Goal: Task Accomplishment & Management: Manage account settings

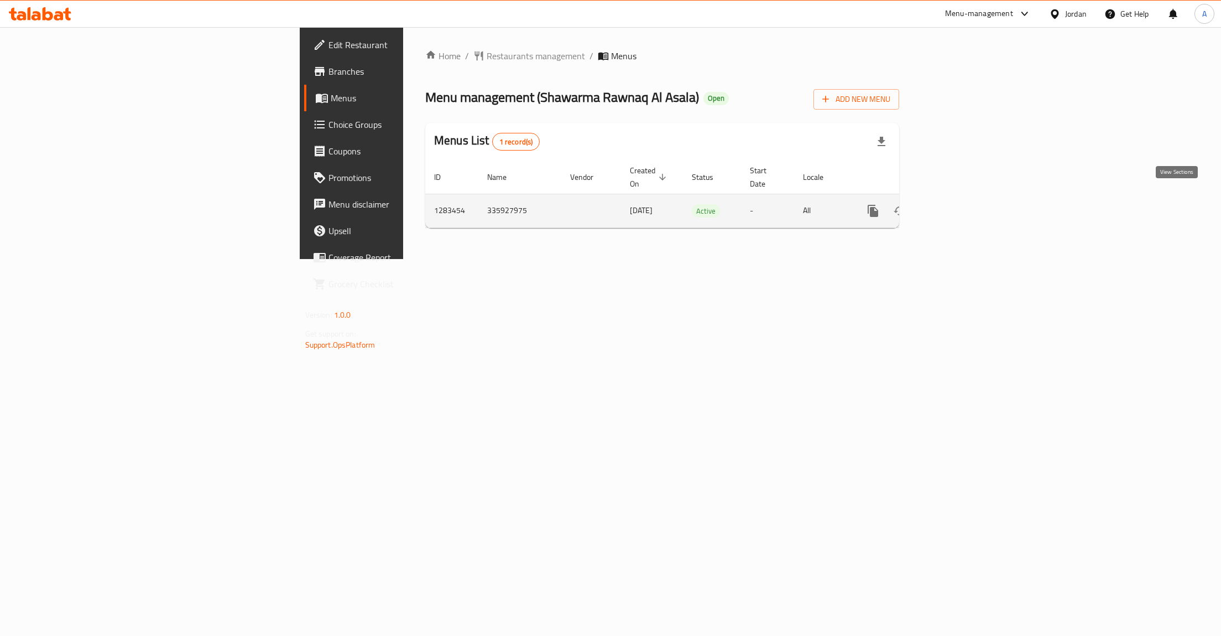
click at [960, 205] on icon "enhanced table" at bounding box center [952, 210] width 13 height 13
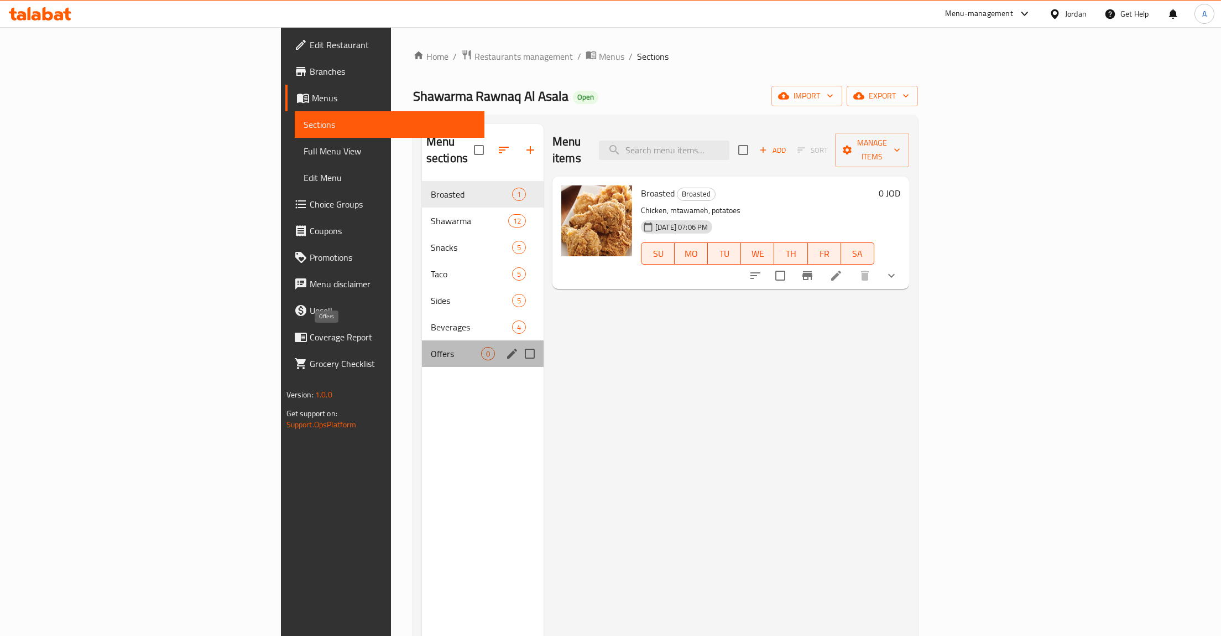
click at [431, 347] on span "Offers" at bounding box center [456, 353] width 50 height 13
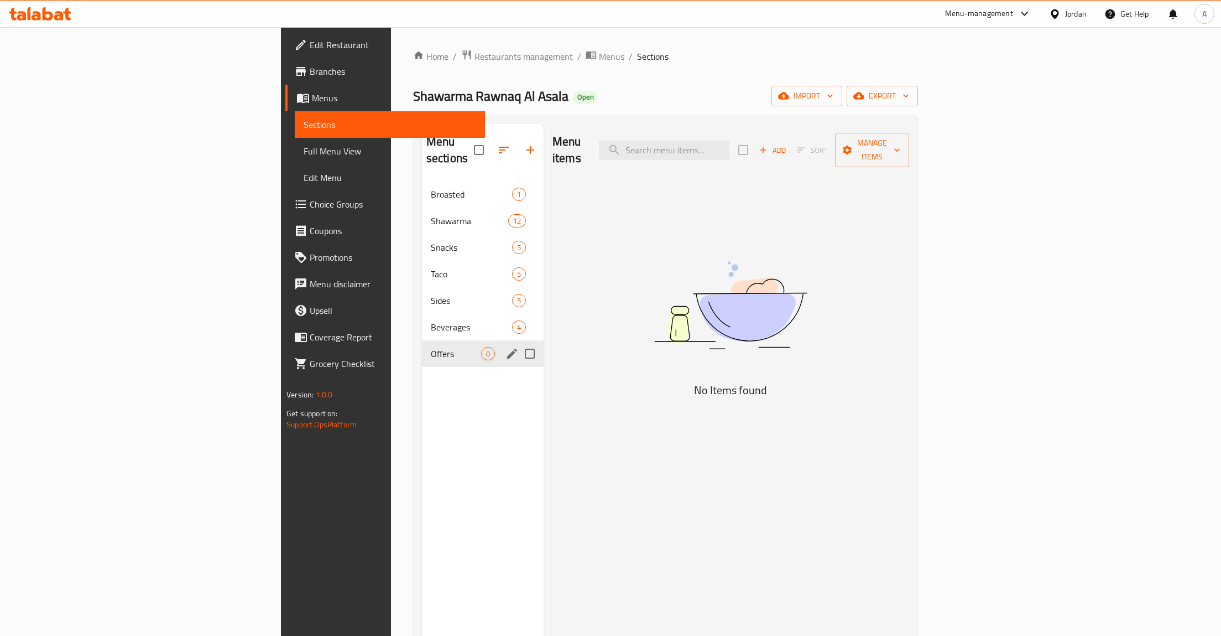
click at [431, 347] on span "Offers" at bounding box center [456, 353] width 50 height 13
click at [506, 347] on icon "edit" at bounding box center [512, 353] width 13 height 13
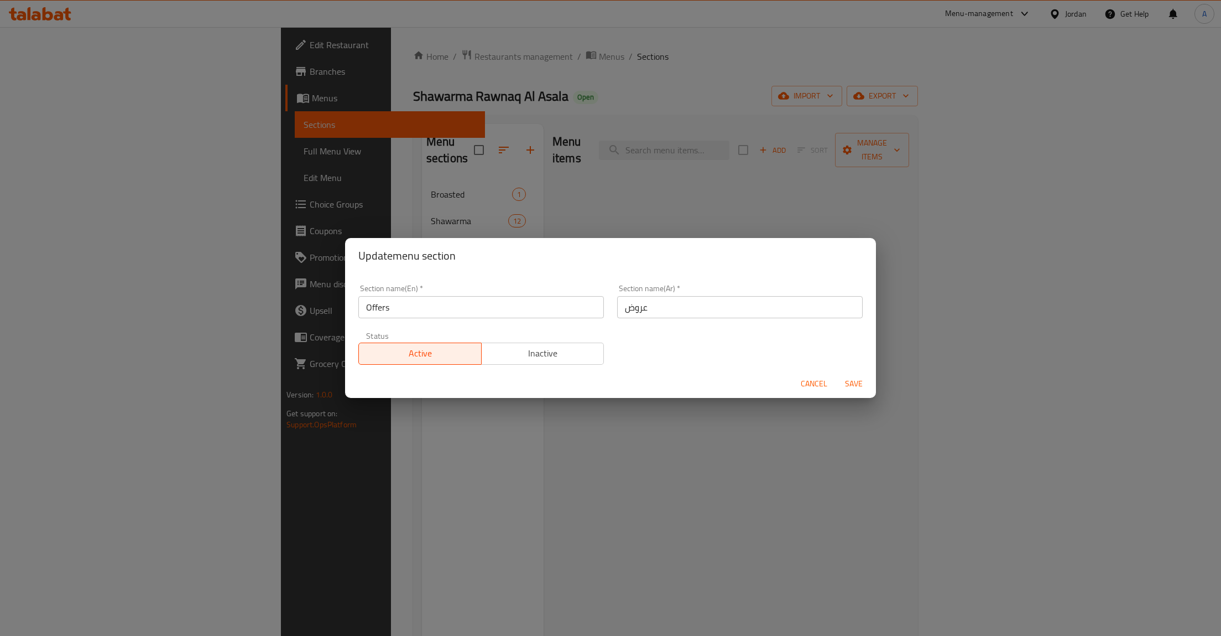
click at [470, 310] on input "Offers" at bounding box center [481, 307] width 246 height 22
type input "1 JD"
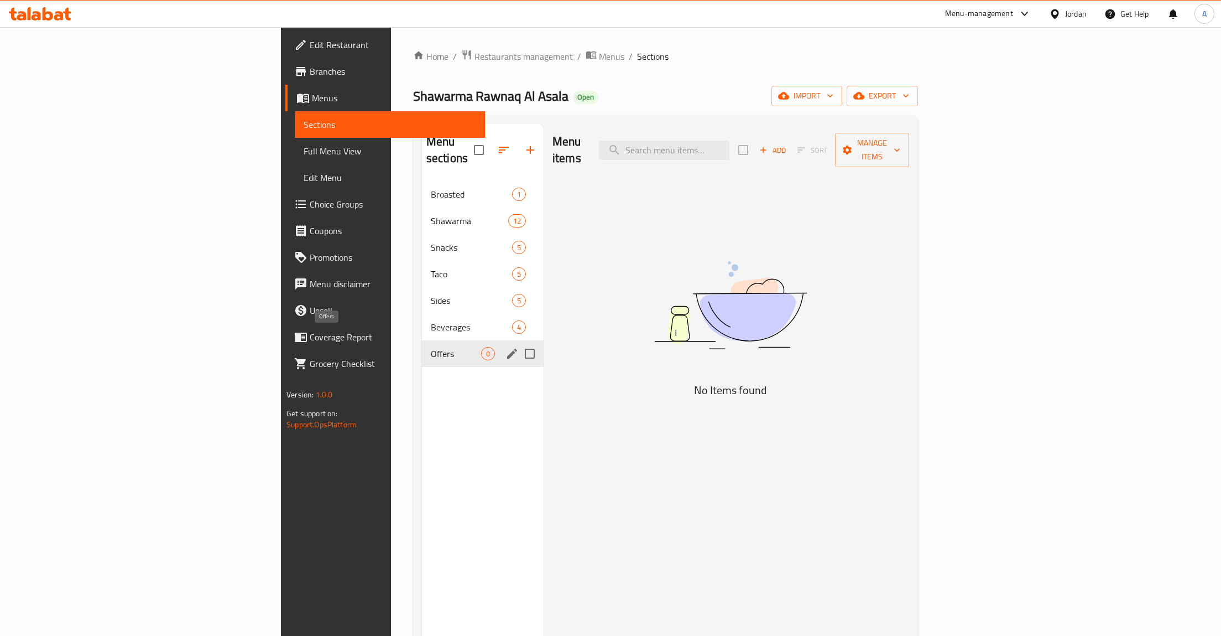
click at [431, 347] on span "Offers" at bounding box center [456, 353] width 50 height 13
click at [507, 349] on icon "edit" at bounding box center [512, 354] width 10 height 10
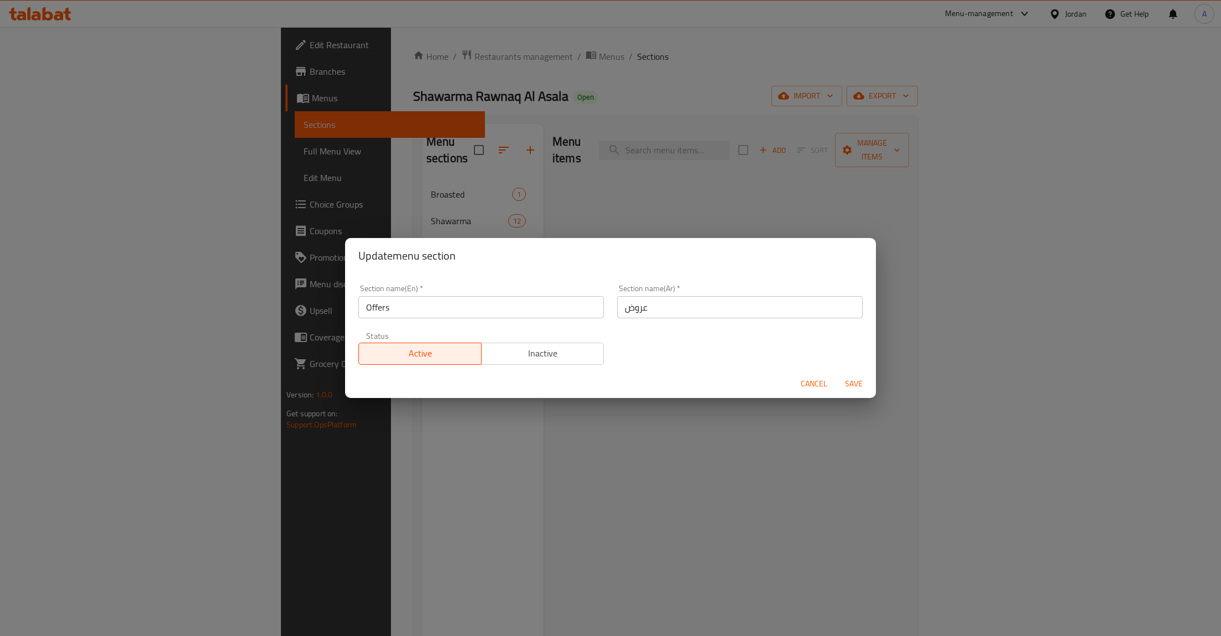
click at [460, 309] on input "Offers" at bounding box center [481, 307] width 246 height 22
type input "J+1"
type input "1 JD"
type input "عرض الدينار"
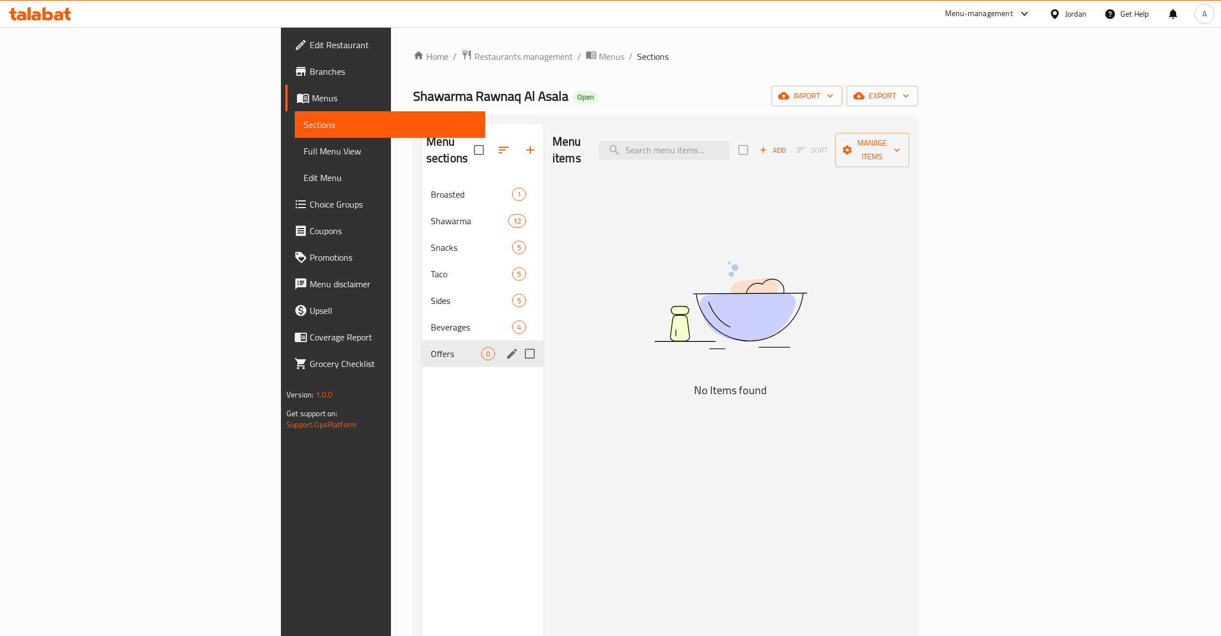
click at [506, 347] on icon "edit" at bounding box center [512, 353] width 13 height 13
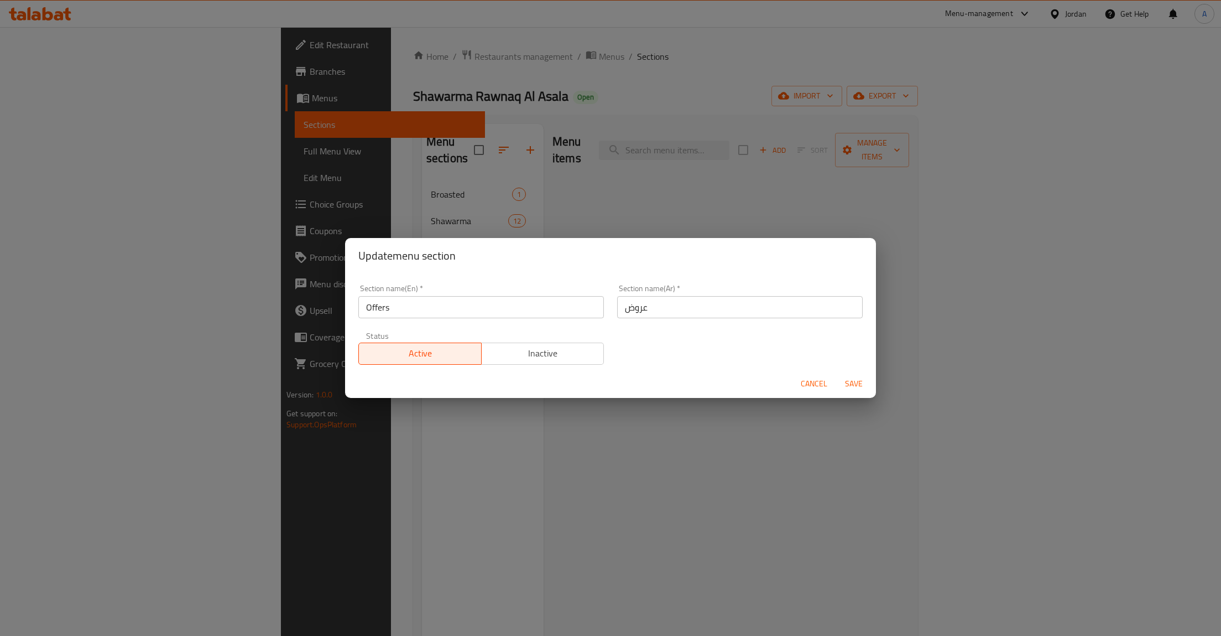
click at [488, 315] on input "Offers" at bounding box center [481, 307] width 246 height 22
type input "تي خببثق 1"
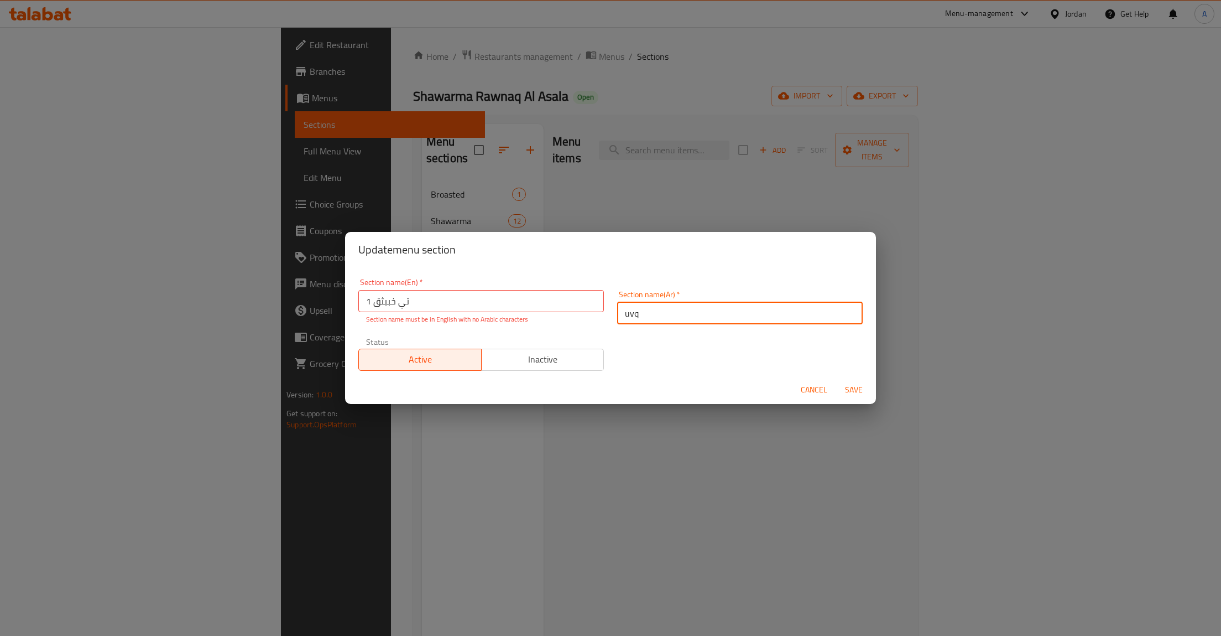
type input "uvq"
click at [623, 314] on input "عرض الدينار" at bounding box center [740, 313] width 246 height 22
type input "عرض الدينار"
drag, startPoint x: 538, startPoint y: 312, endPoint x: 307, endPoint y: 300, distance: 231.5
click at [345, 300] on div "Section name(En)   * تي خببثق 1 Section name(En) * Section name must be in Engl…" at bounding box center [610, 321] width 531 height 108
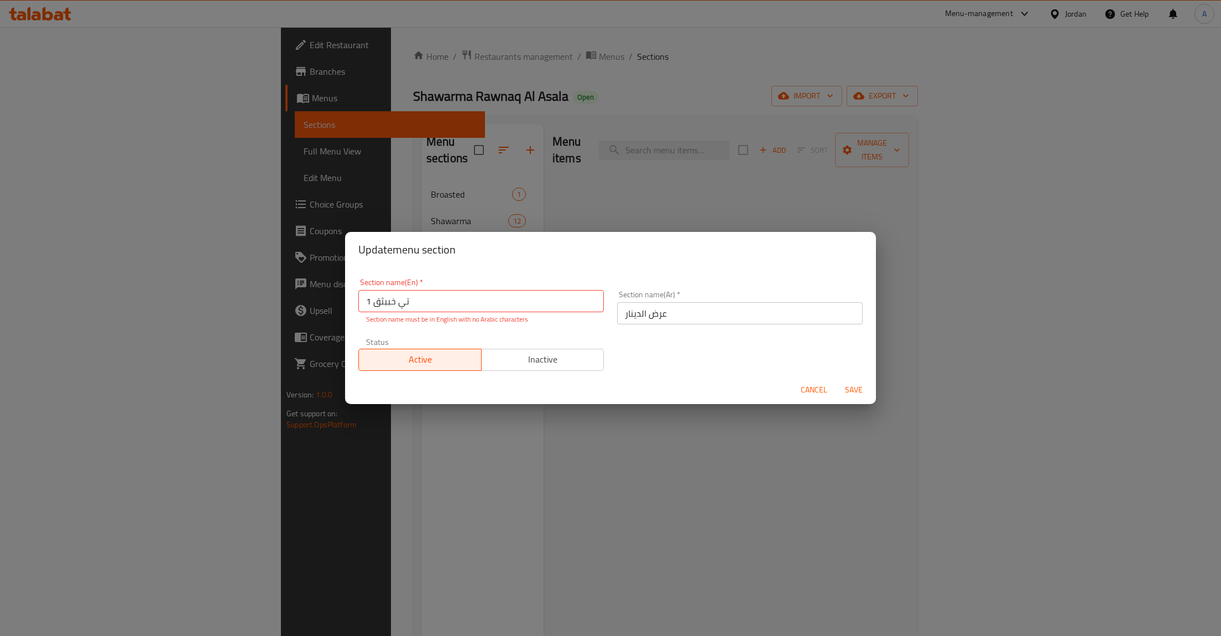
click at [395, 299] on input "تي خببثق 1" at bounding box center [481, 301] width 246 height 22
type input "1 JD Offer"
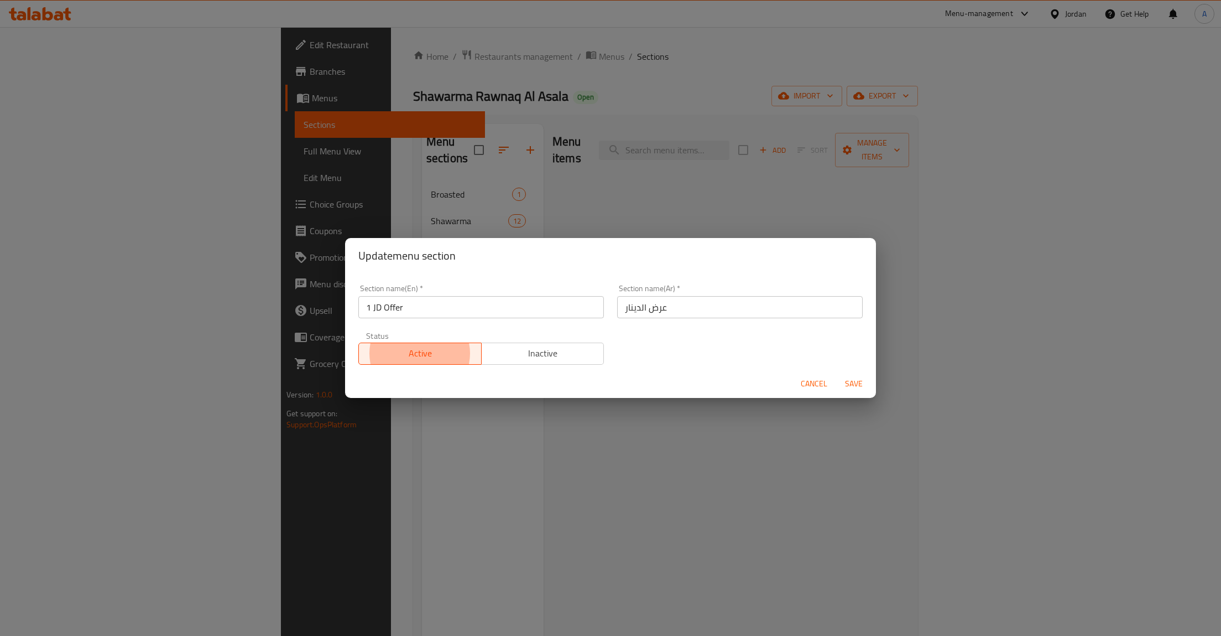
type button "0"
type button "1"
click at [836, 373] on button "Save" at bounding box center [853, 383] width 35 height 20
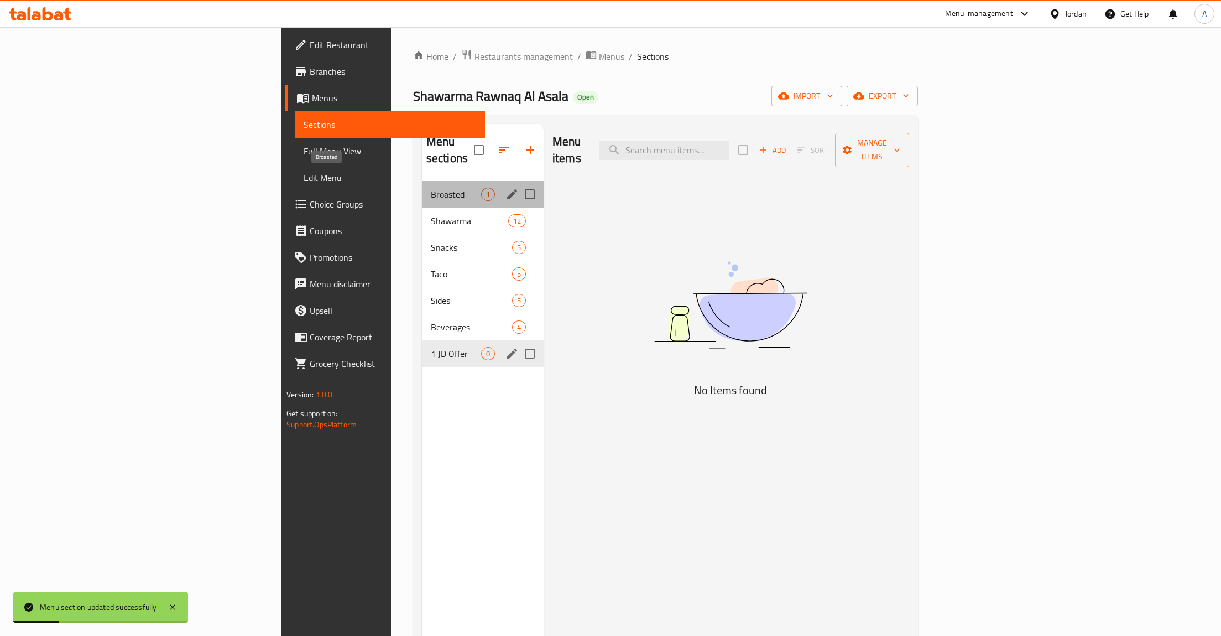
click at [431, 188] on span "Broasted" at bounding box center [456, 194] width 50 height 13
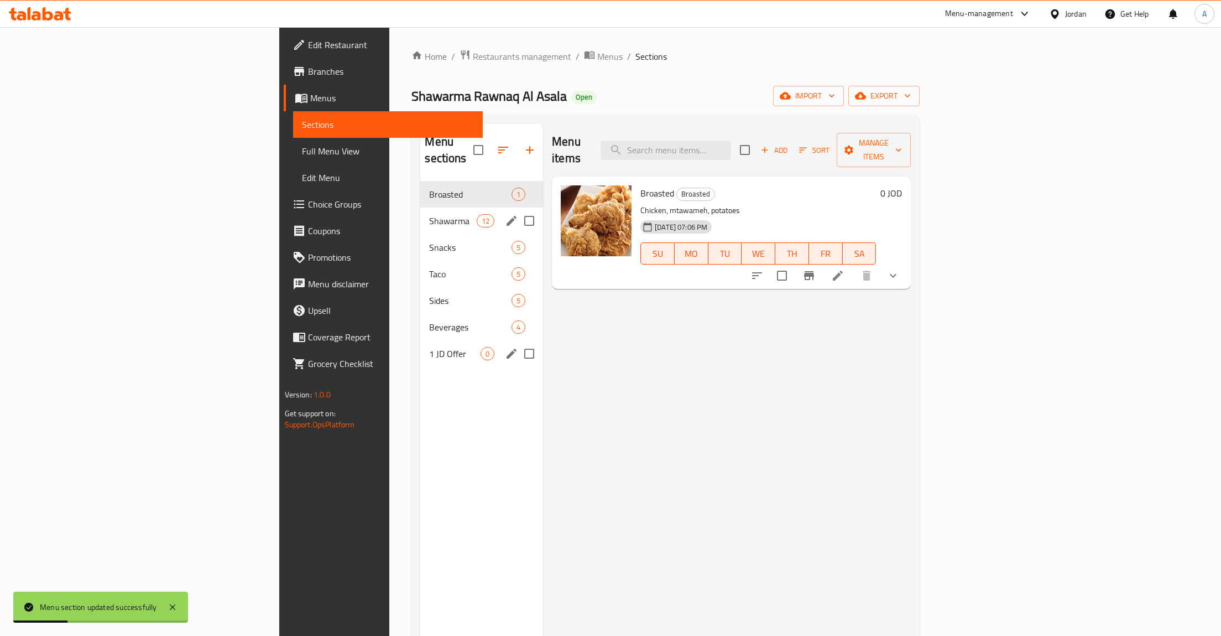
click at [420, 217] on div "Shawarma 12" at bounding box center [481, 220] width 123 height 27
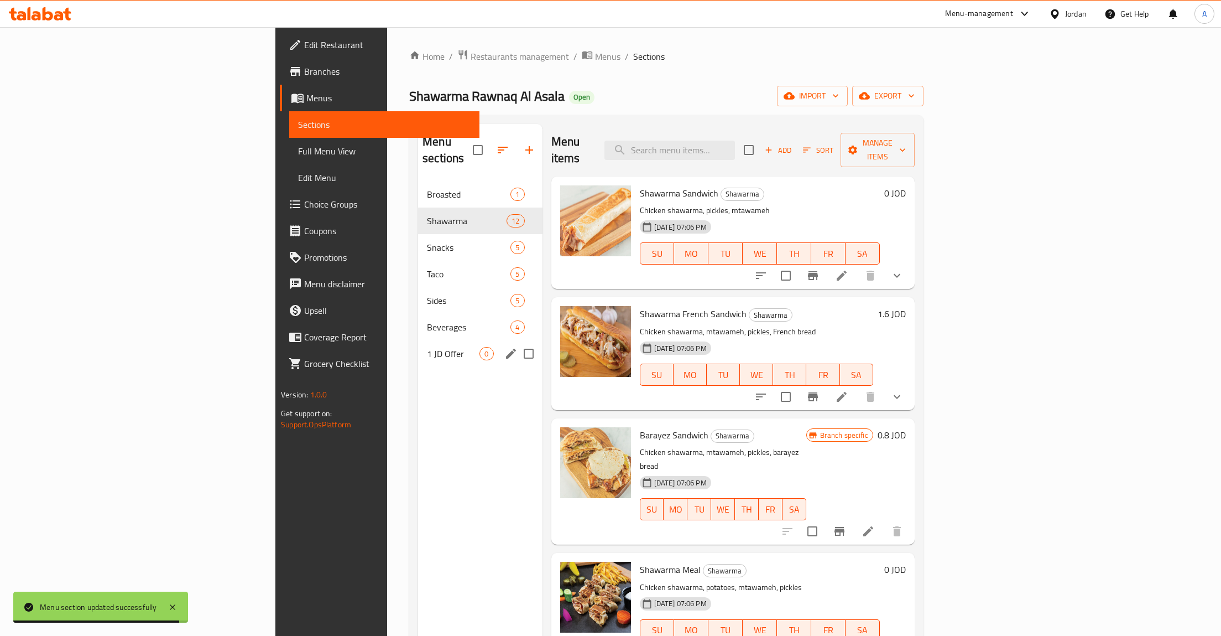
click at [880, 204] on p "Chicken shawarma, pickles, mtawameh" at bounding box center [760, 211] width 240 height 14
click at [857, 266] on li at bounding box center [841, 276] width 31 height 20
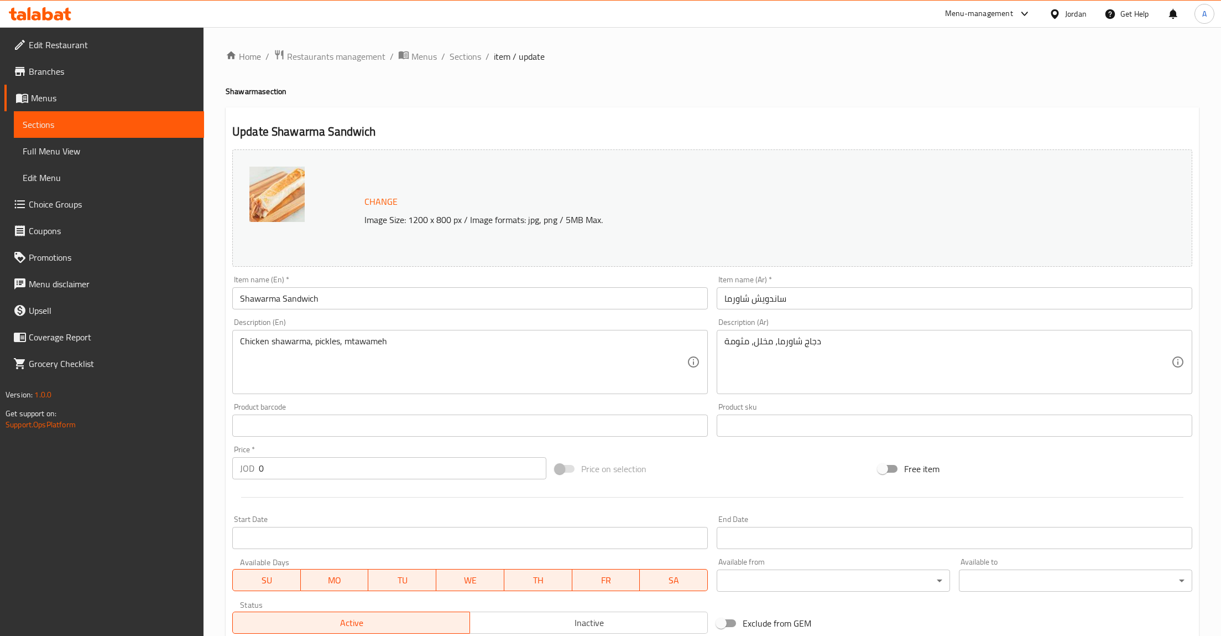
click at [288, 311] on div "Item name (En)   * Shawarma Sandwich Item name (En) *" at bounding box center [470, 292] width 485 height 43
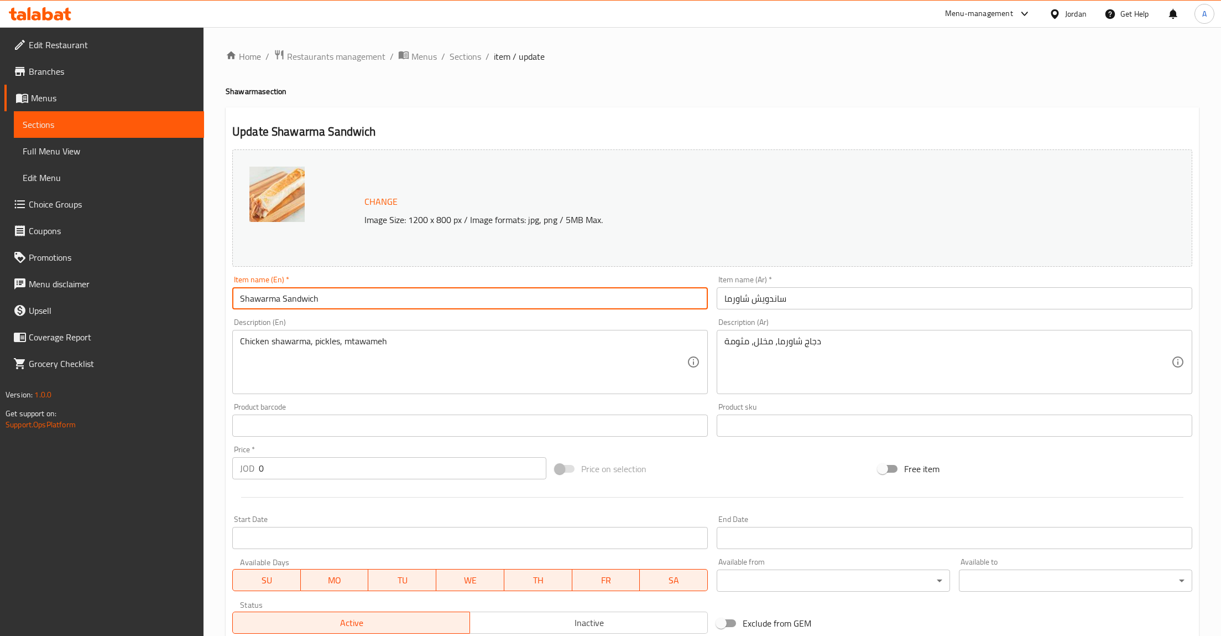
click at [285, 303] on input "Shawarma Sandwich" at bounding box center [470, 298] width 476 height 22
click at [340, 358] on textarea "Chicken shawarma, pickles, mtawameh" at bounding box center [463, 362] width 447 height 53
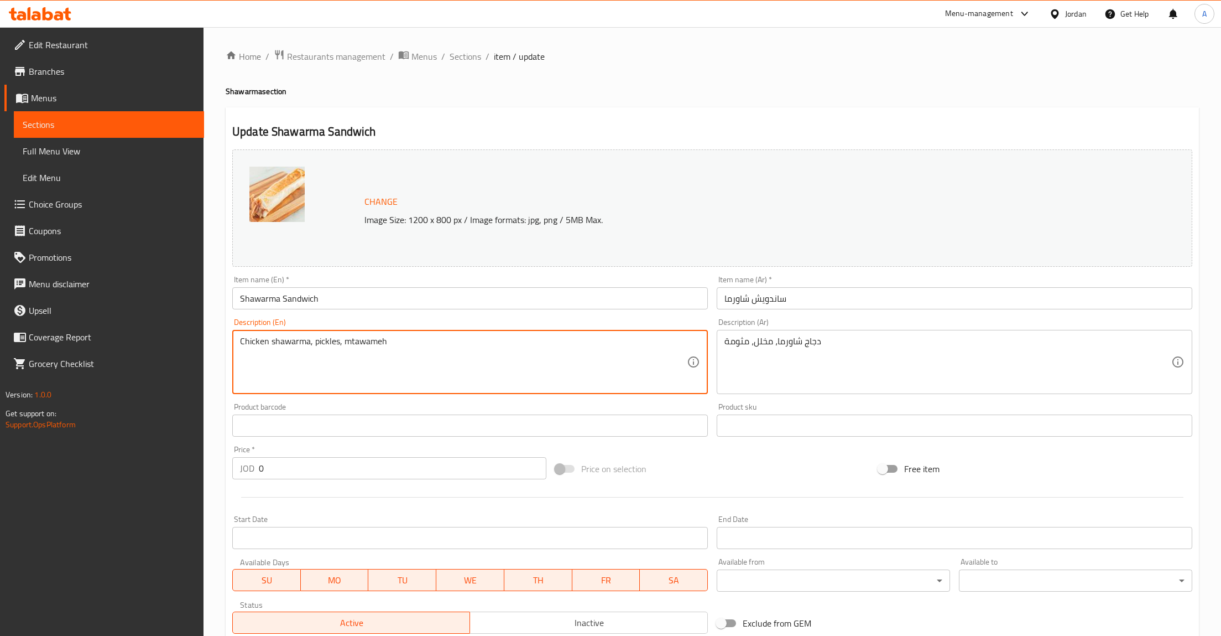
click at [826, 287] on div "Item name (Ar)   * [PERSON_NAME] Item name (Ar) *" at bounding box center [955, 292] width 476 height 34
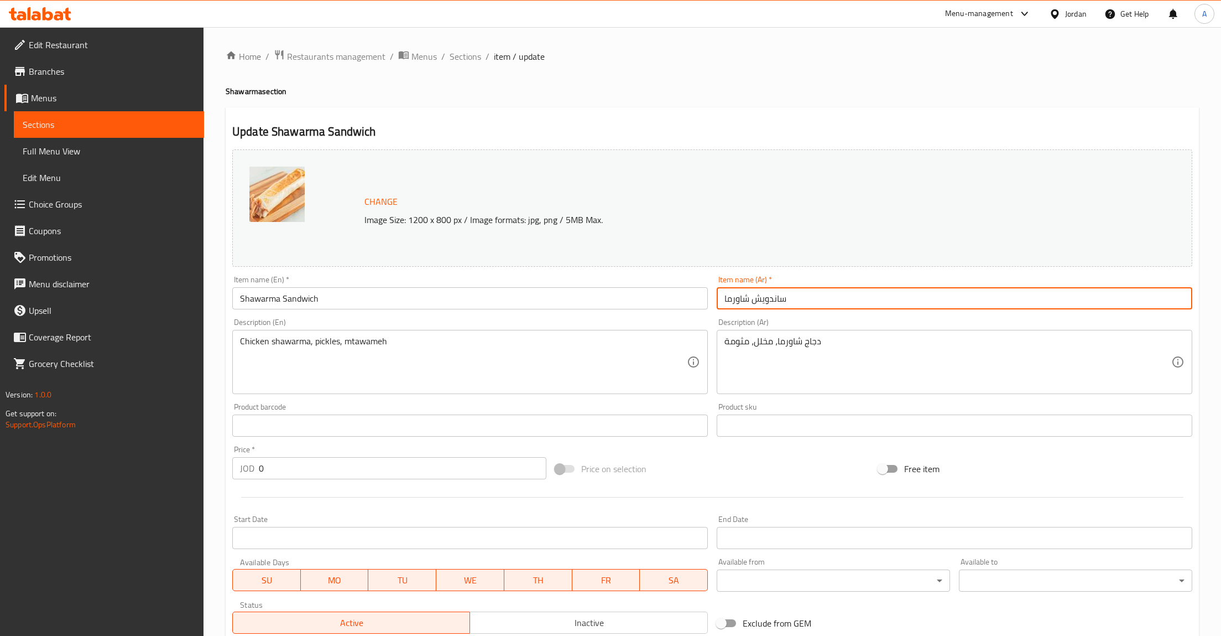
click at [818, 298] on input "ساندويش شاورما" at bounding box center [955, 298] width 476 height 22
click at [816, 349] on textarea "دجاج شاورما، مخلل، مثومة" at bounding box center [948, 362] width 447 height 53
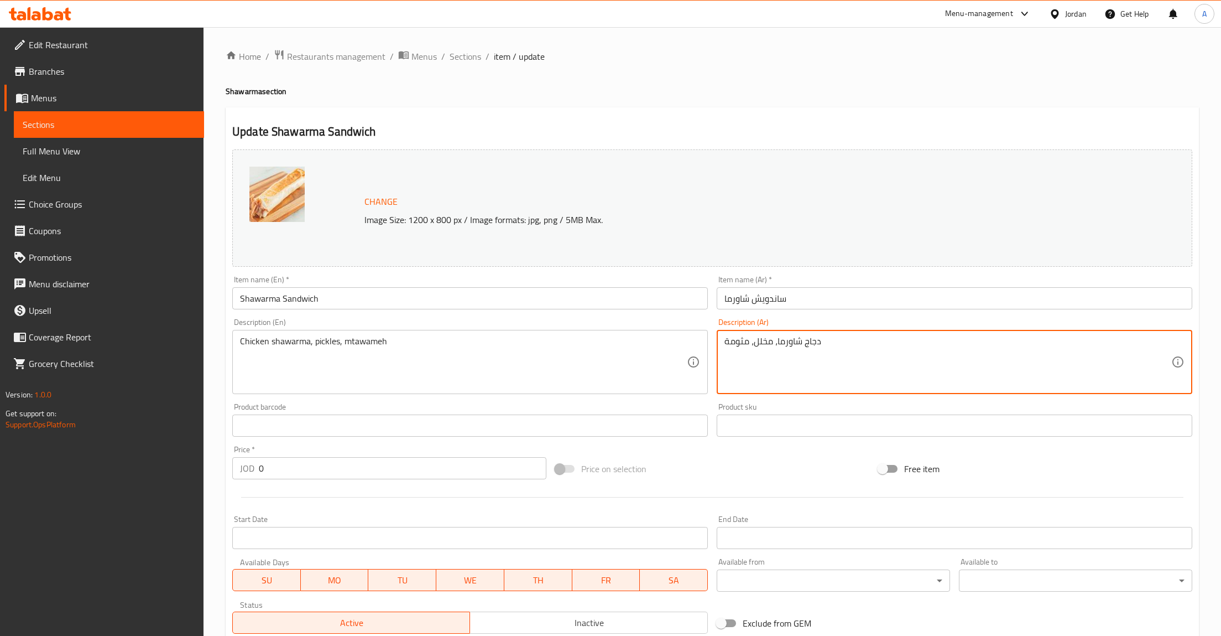
click at [62, 99] on span "Menus" at bounding box center [113, 97] width 164 height 13
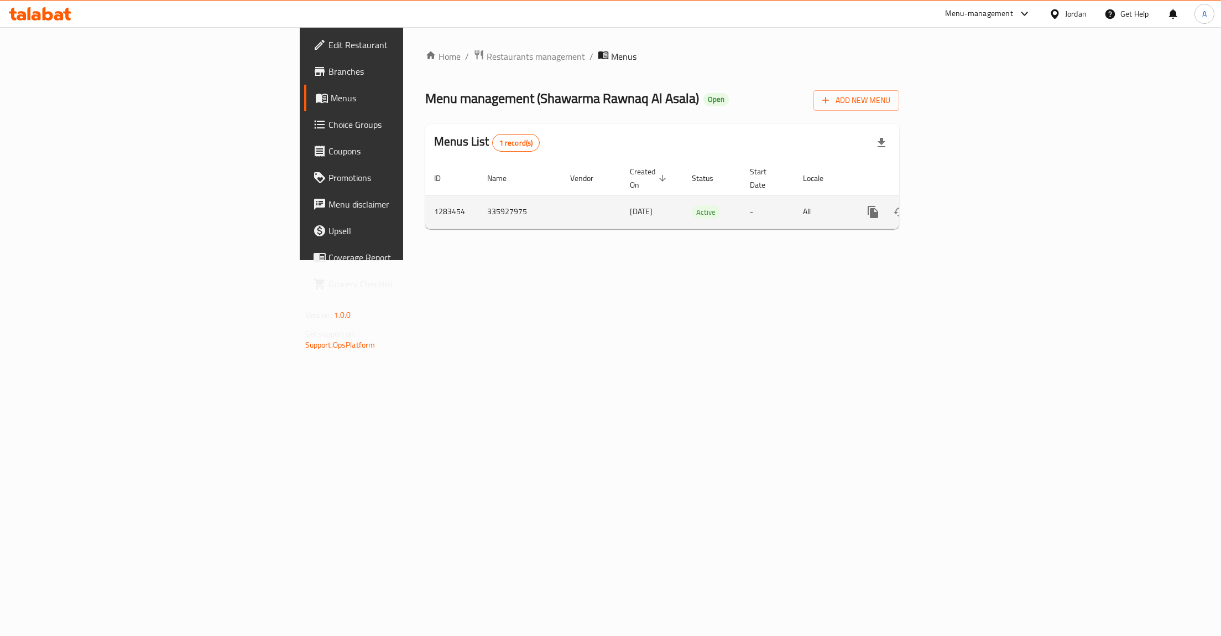
click at [960, 205] on icon "enhanced table" at bounding box center [952, 211] width 13 height 13
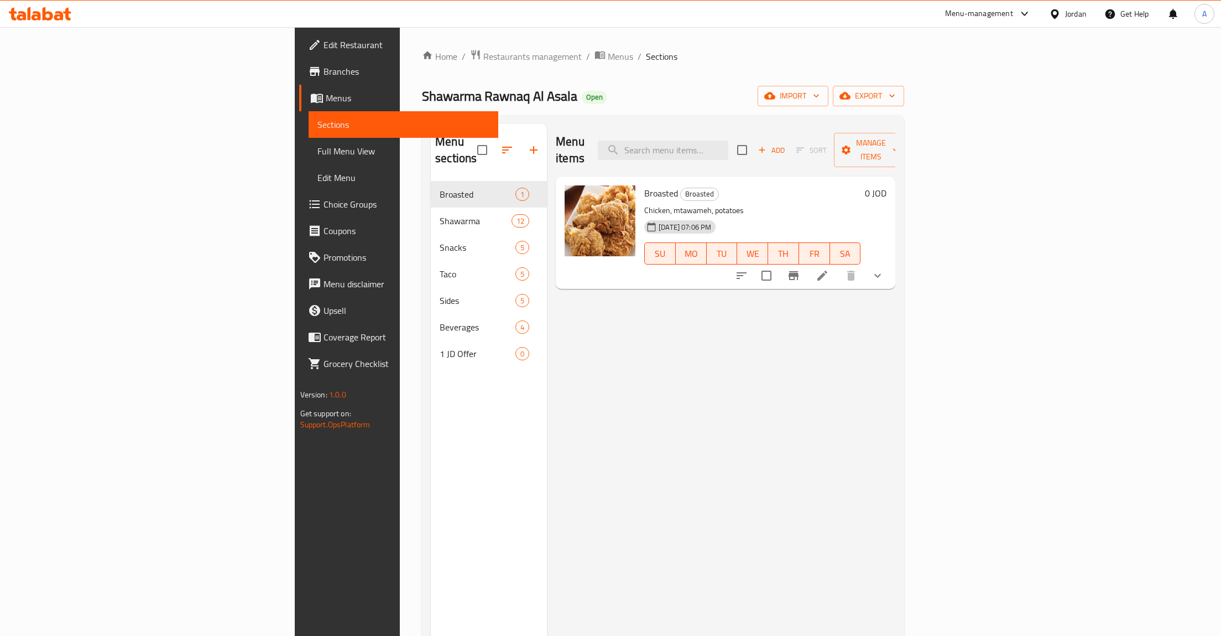
click at [431, 353] on nav "Broasted 1 Shawarma 12 Snacks 5 Taco 5 Sides 5 Beverages 4 1 JD Offer 0" at bounding box center [489, 273] width 116 height 195
click at [440, 347] on span "1 JD Offer" at bounding box center [478, 353] width 76 height 13
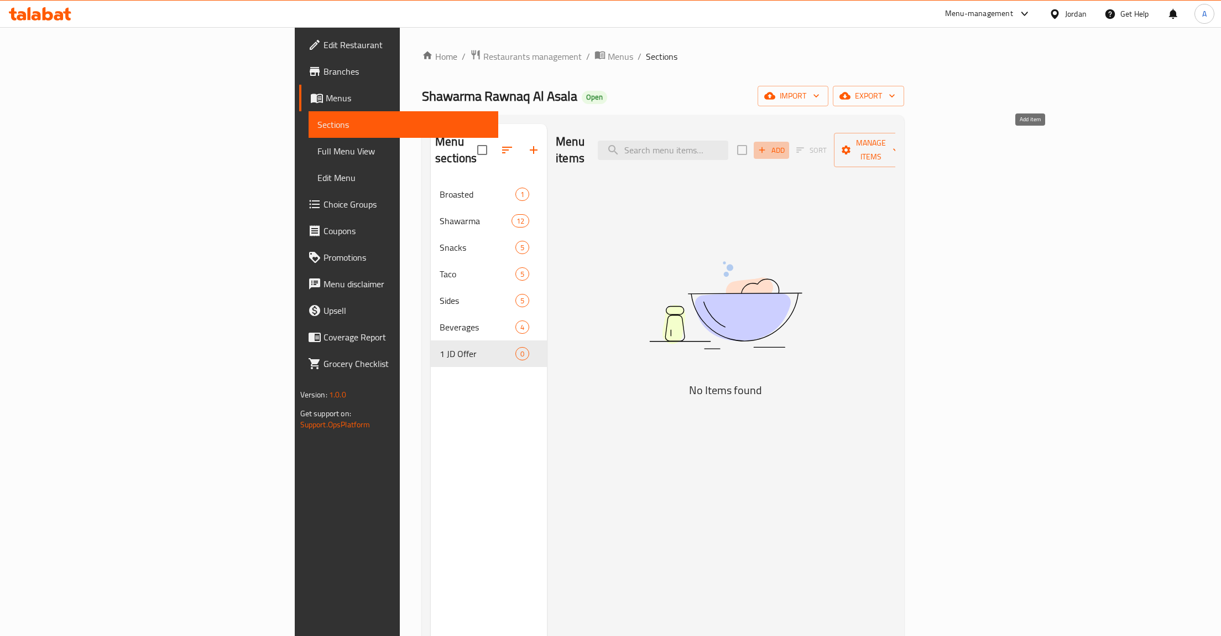
click at [787, 144] on span "Add" at bounding box center [772, 150] width 30 height 13
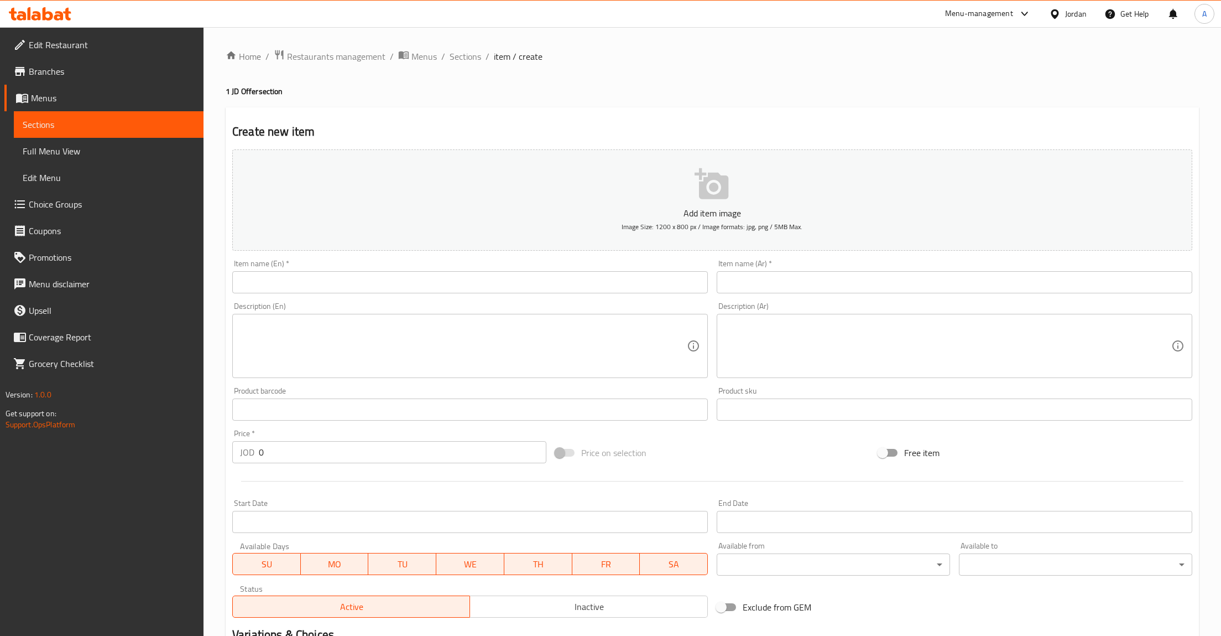
click at [762, 382] on div "Description (Ar) Description (Ar)" at bounding box center [955, 340] width 485 height 85
click at [768, 353] on textarea at bounding box center [948, 346] width 447 height 53
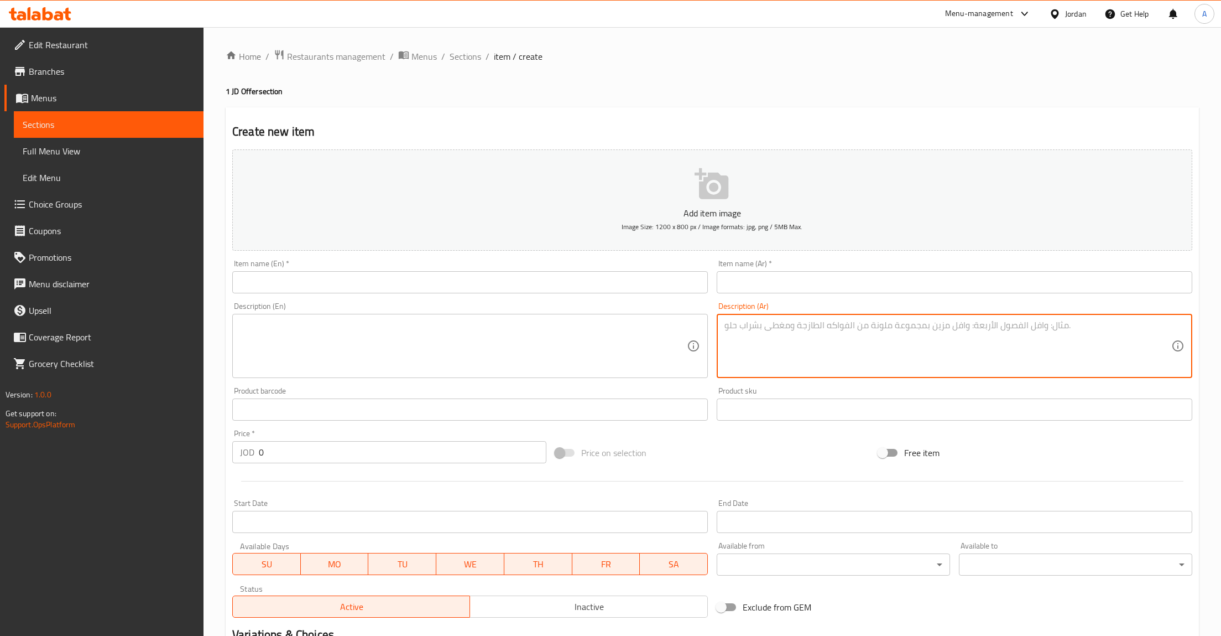
paste textarea "دجاج شاورما، مخلل، مثومة"
type textarea "دجاج شاورما، مخلل، مثومة"
click at [823, 277] on input "text" at bounding box center [955, 282] width 476 height 22
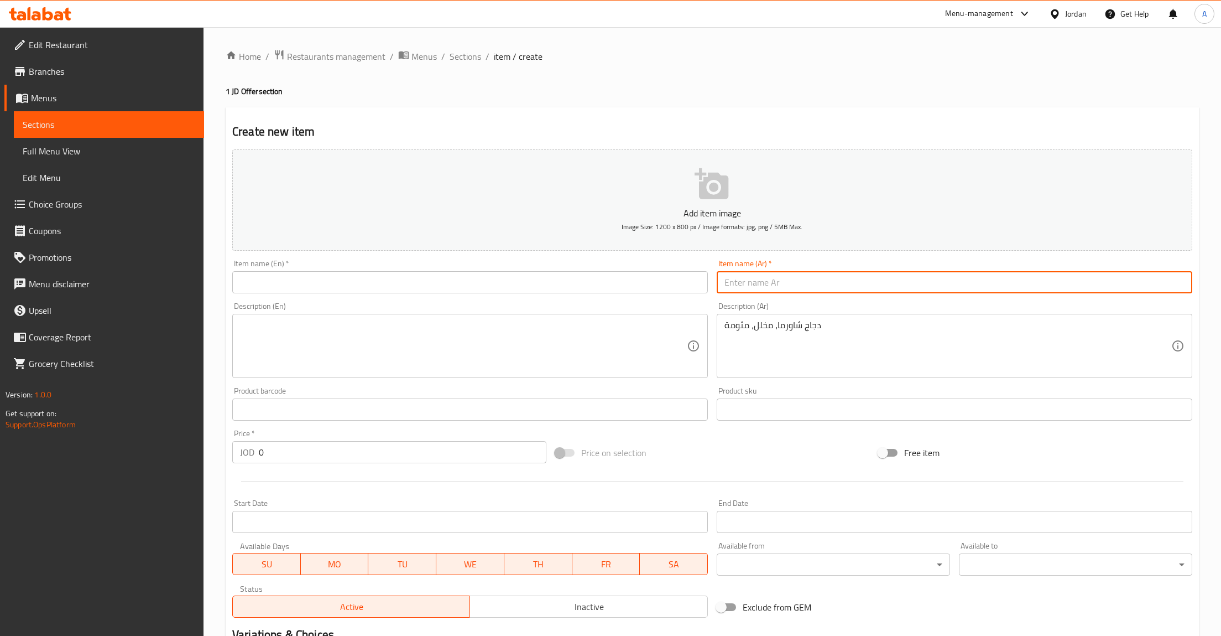
paste input "ساندويش شاورما"
type input "ساندويش شاورما"
click at [497, 328] on textarea at bounding box center [463, 346] width 447 height 53
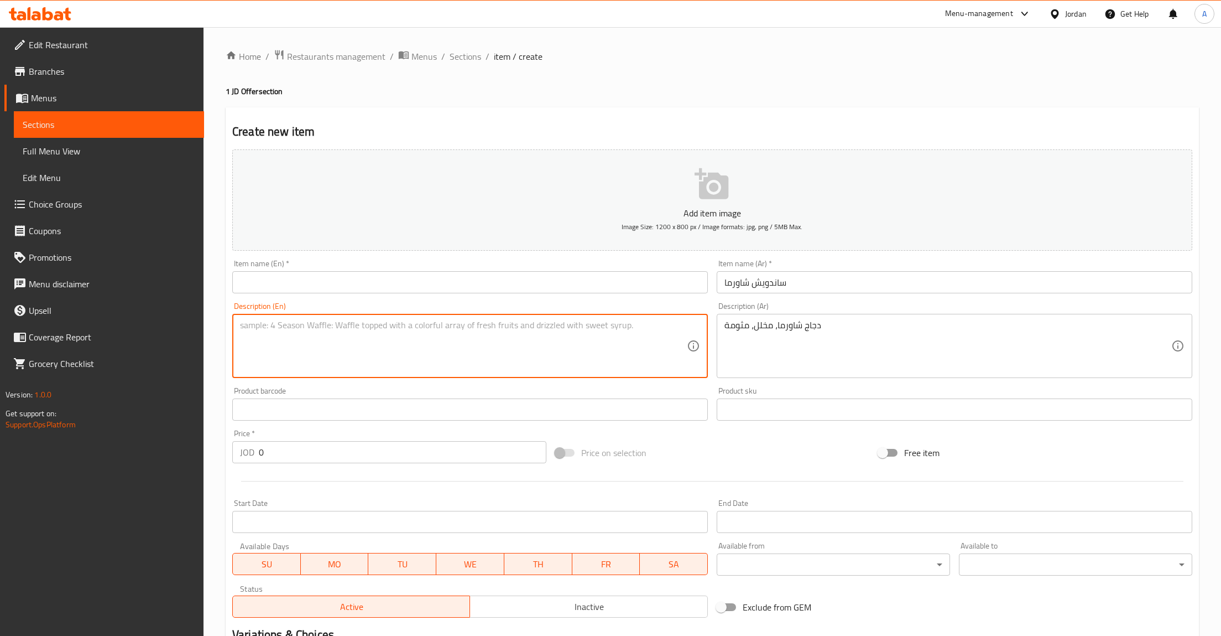
paste textarea "Shawarma Sandwich"
paste textarea "Chicken shawarma, pickles, mtawame"
type textarea "Chicken shawarma, pickles, mtawameh"
drag, startPoint x: 315, startPoint y: 293, endPoint x: 314, endPoint y: 287, distance: 5.6
click at [315, 289] on input "text" at bounding box center [470, 282] width 476 height 22
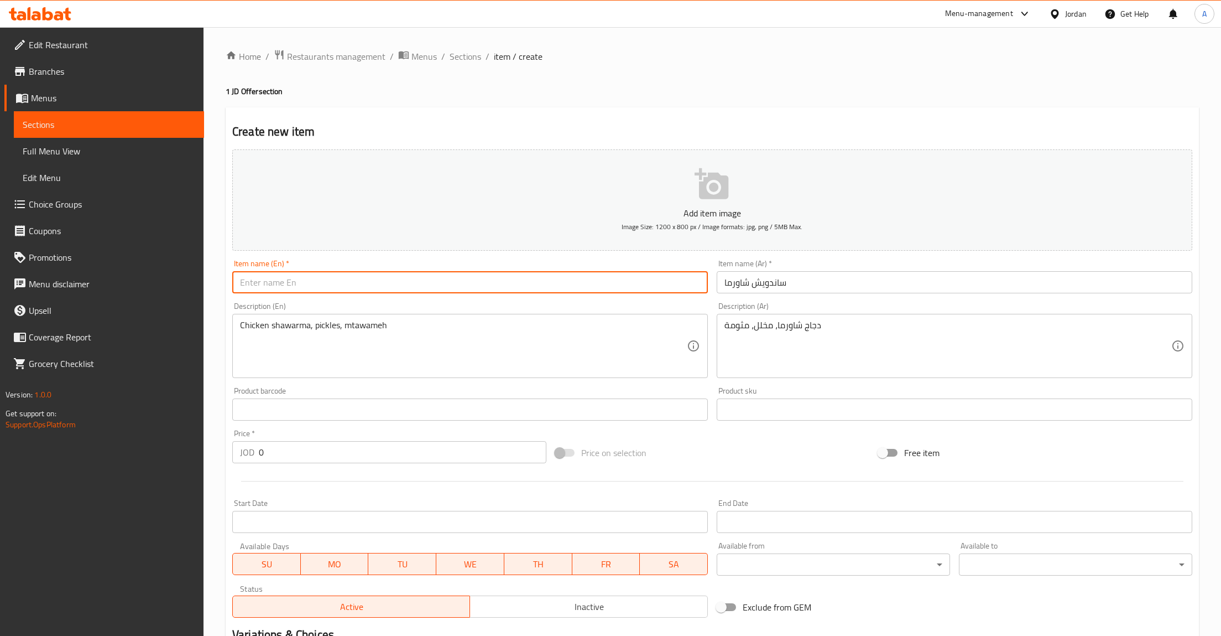
click at [314, 287] on input "text" at bounding box center [470, 282] width 476 height 22
paste input "Shawarma Sandwich"
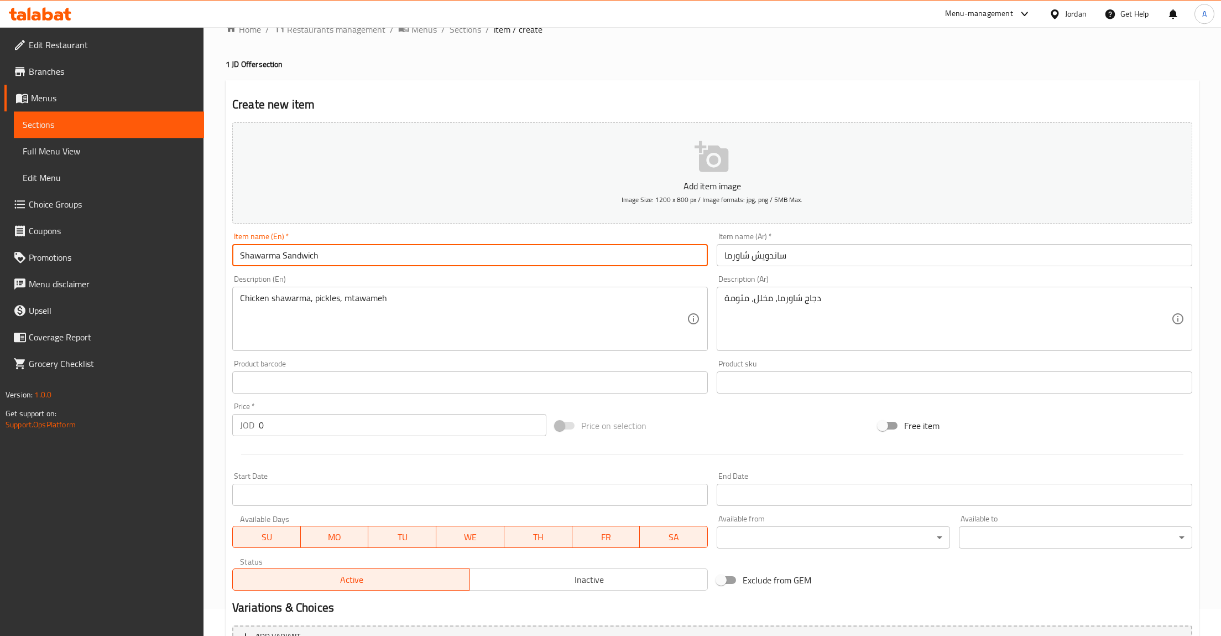
scroll to position [115, 0]
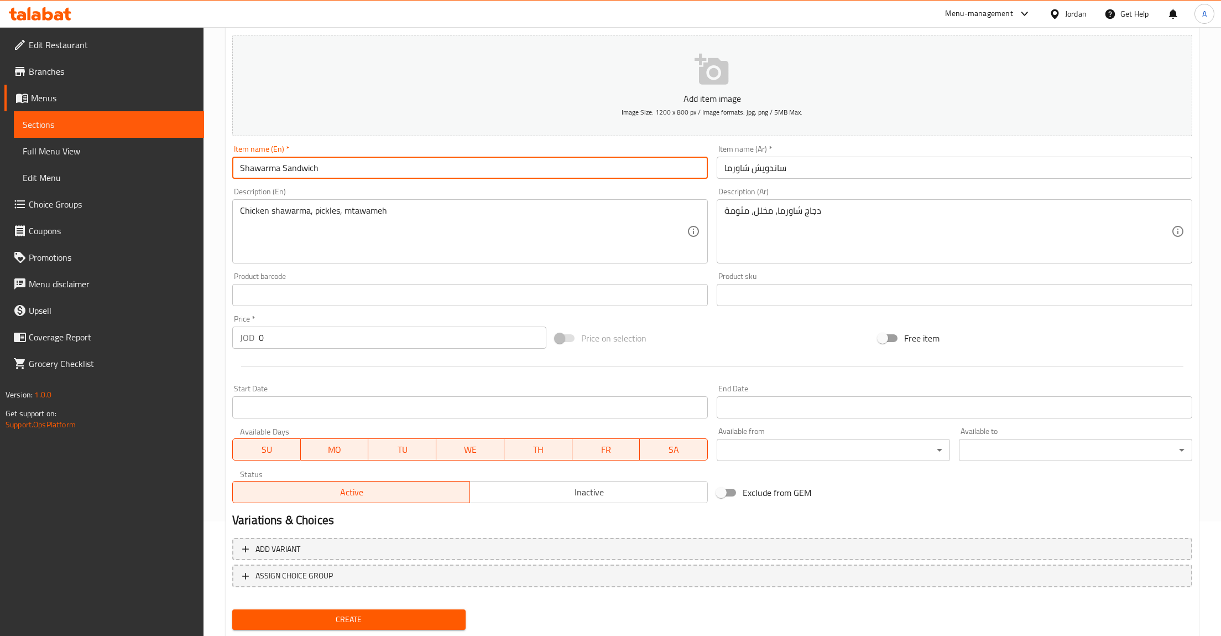
type input "Shawarma Sandwich"
click at [291, 338] on input "0" at bounding box center [403, 337] width 288 height 22
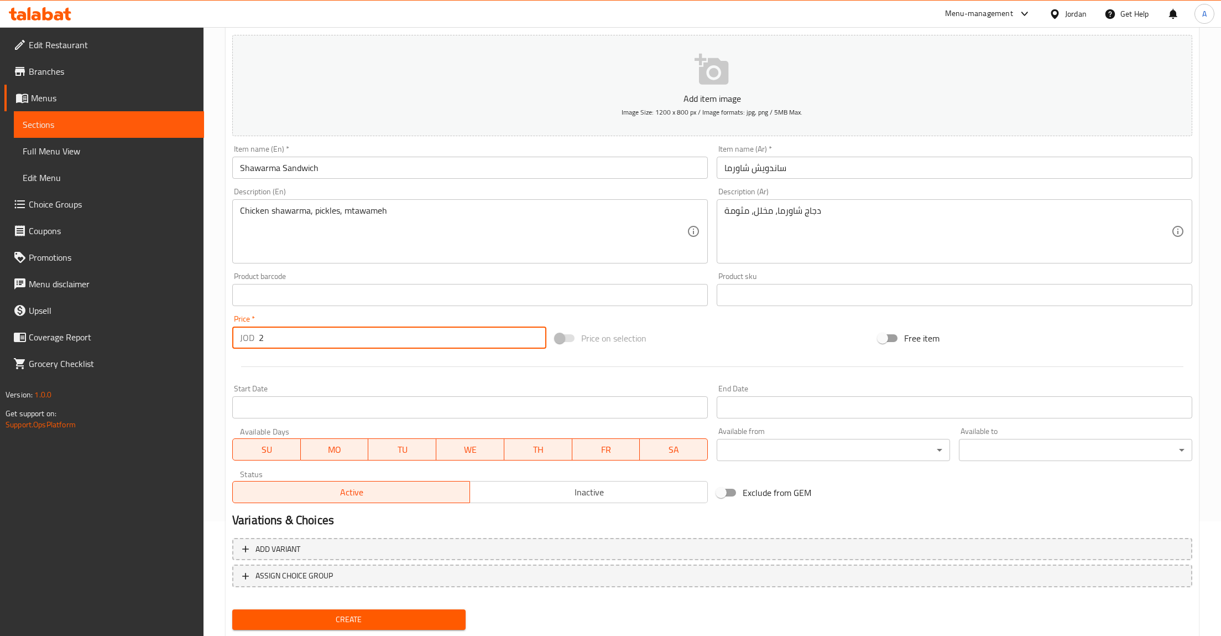
type input "2"
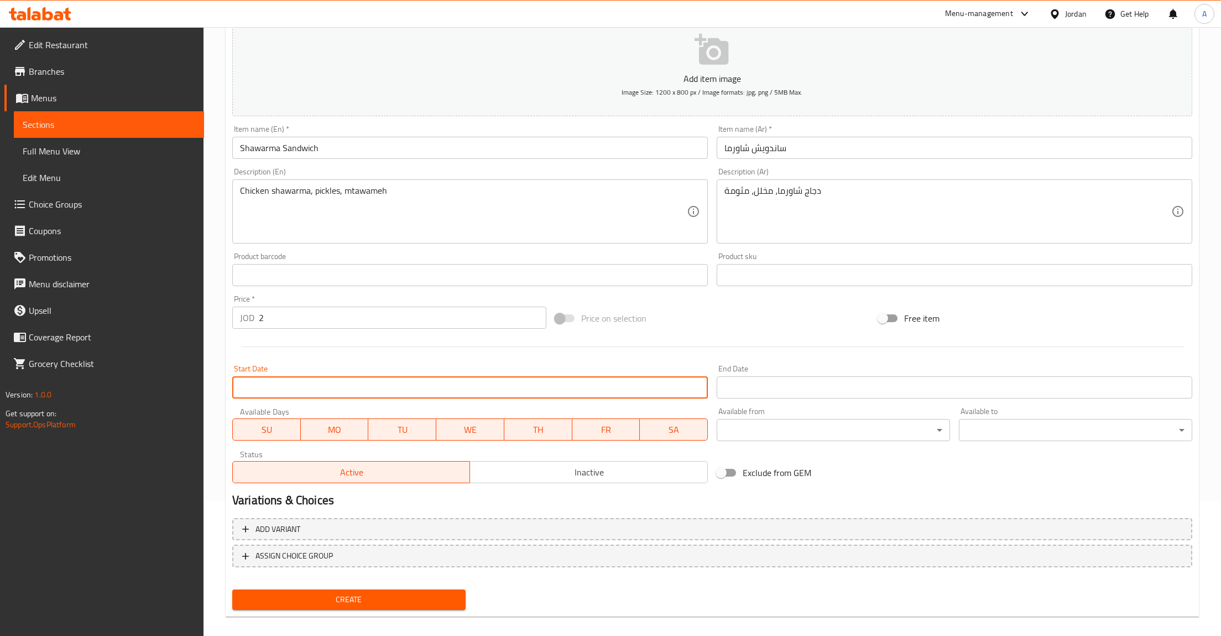
scroll to position [145, 0]
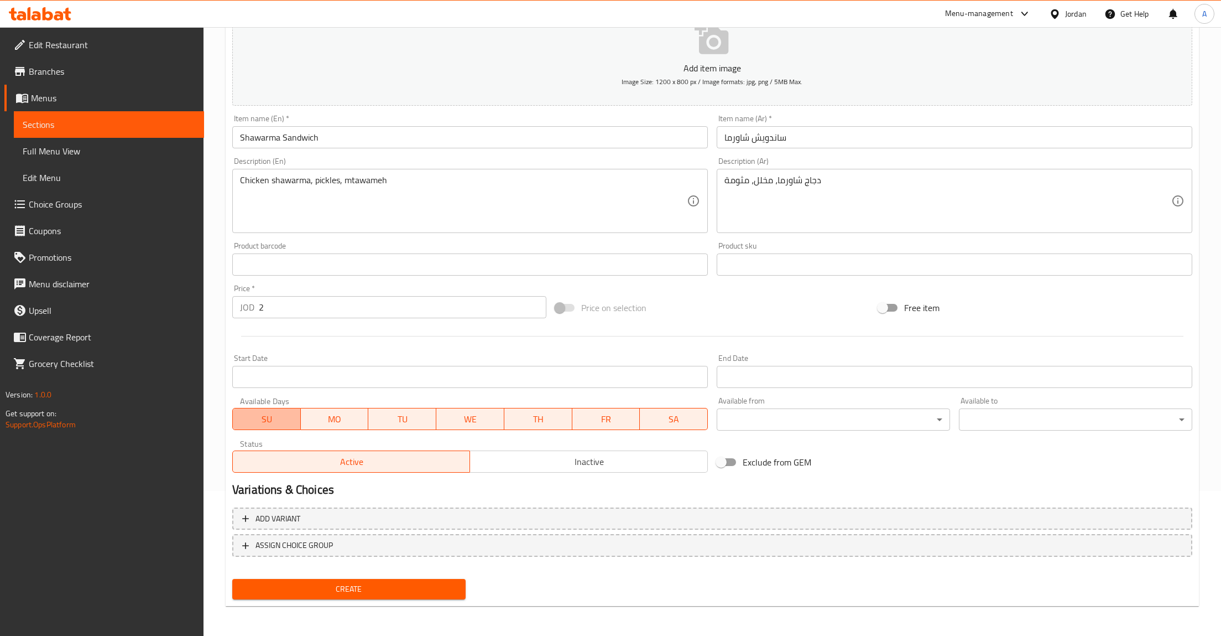
click at [266, 416] on span "SU" at bounding box center [266, 419] width 59 height 16
click at [326, 420] on span "MO" at bounding box center [334, 419] width 59 height 16
click at [272, 423] on span "SU" at bounding box center [266, 419] width 59 height 16
click at [402, 420] on span "TU" at bounding box center [402, 419] width 59 height 16
drag, startPoint x: 499, startPoint y: 419, endPoint x: 507, endPoint y: 419, distance: 8.3
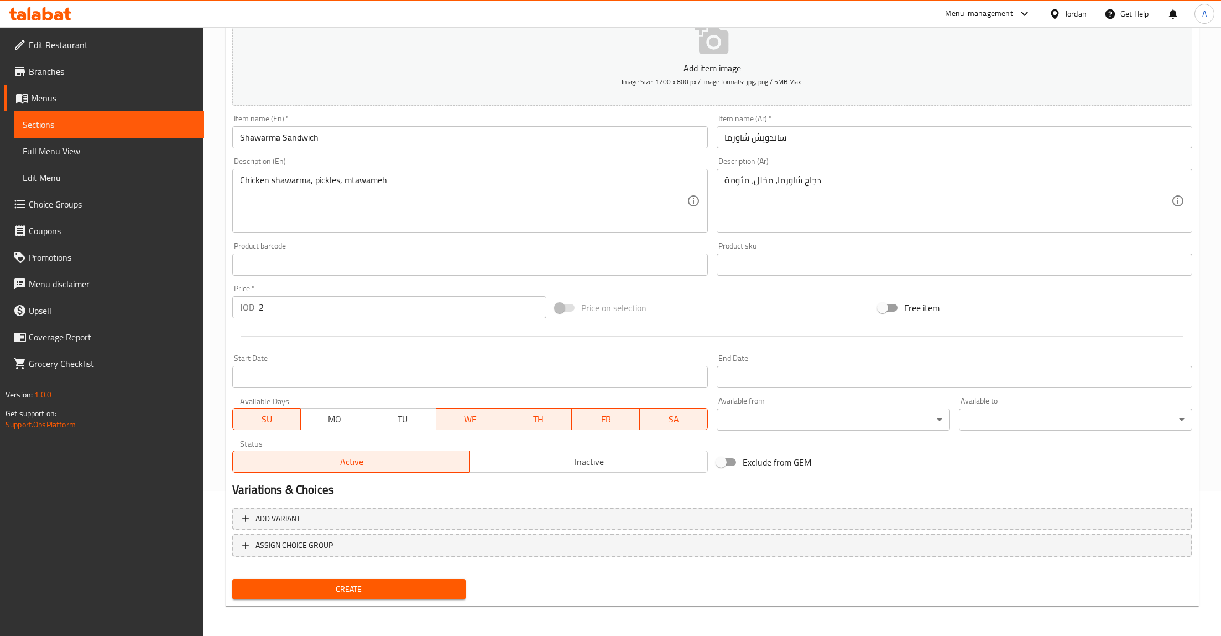
click at [500, 419] on span "WE" at bounding box center [470, 419] width 59 height 16
drag, startPoint x: 548, startPoint y: 421, endPoint x: 649, endPoint y: 422, distance: 101.2
click at [549, 422] on span "TH" at bounding box center [538, 419] width 59 height 16
click at [652, 420] on span "SA" at bounding box center [673, 419] width 59 height 16
click at [683, 418] on span "SA" at bounding box center [673, 419] width 59 height 16
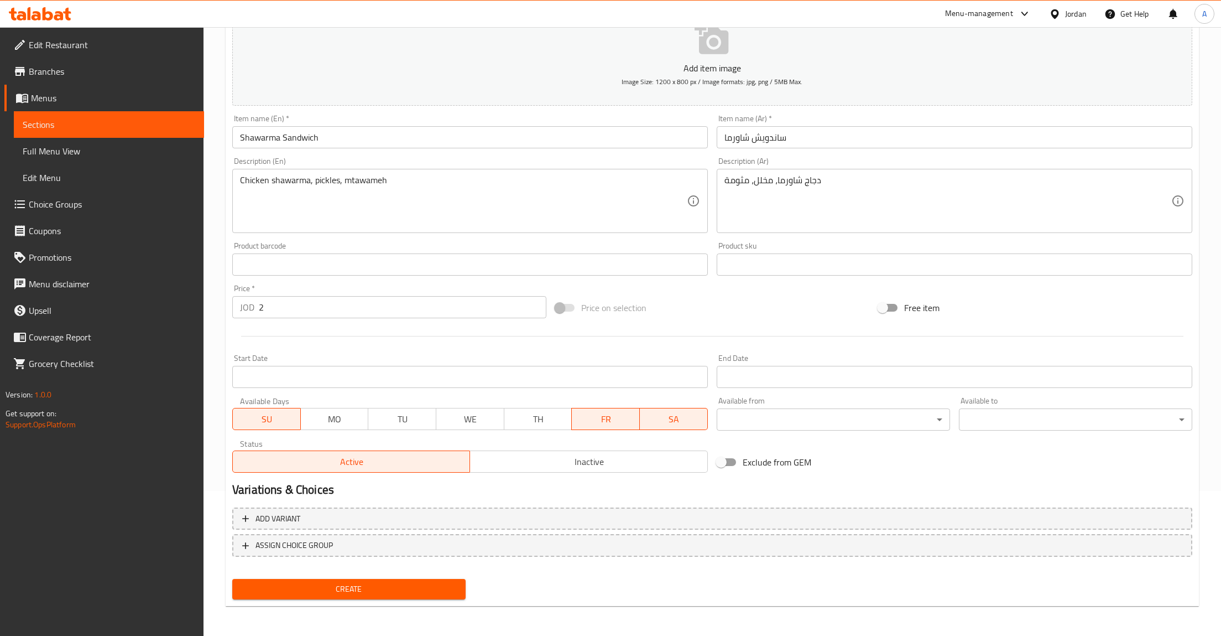
click at [620, 420] on span "FR" at bounding box center [605, 419] width 59 height 16
click at [656, 420] on span "SA" at bounding box center [673, 419] width 59 height 16
click at [383, 600] on div "Create" at bounding box center [349, 588] width 242 height 29
click at [379, 593] on span "Create" at bounding box center [349, 589] width 216 height 14
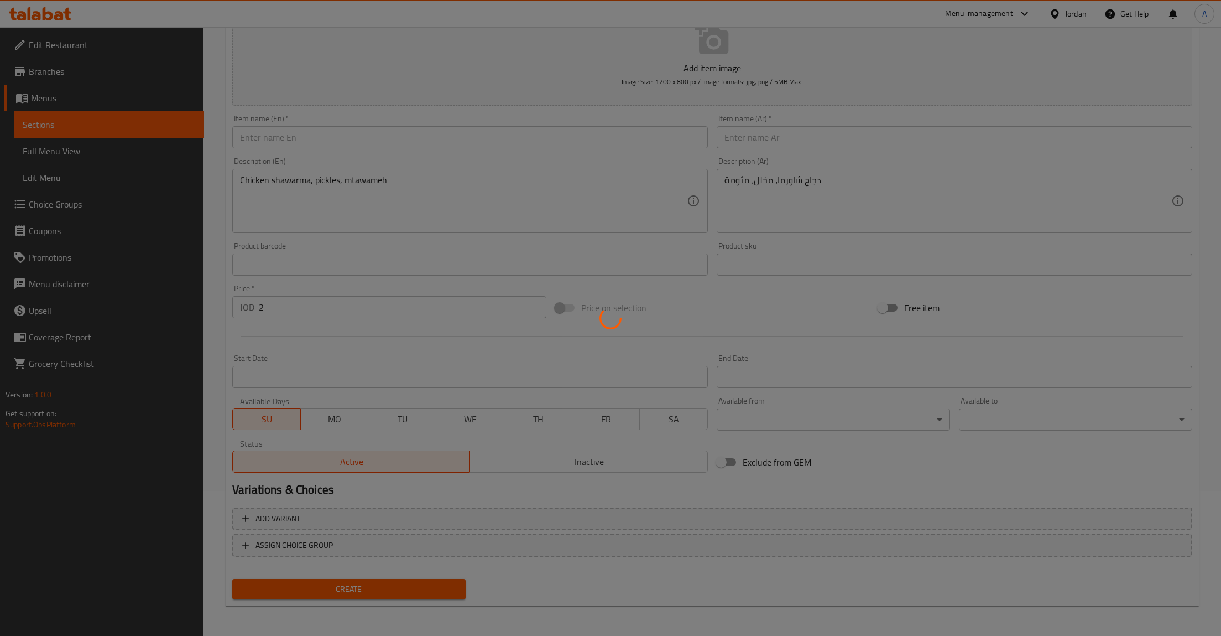
type input "0"
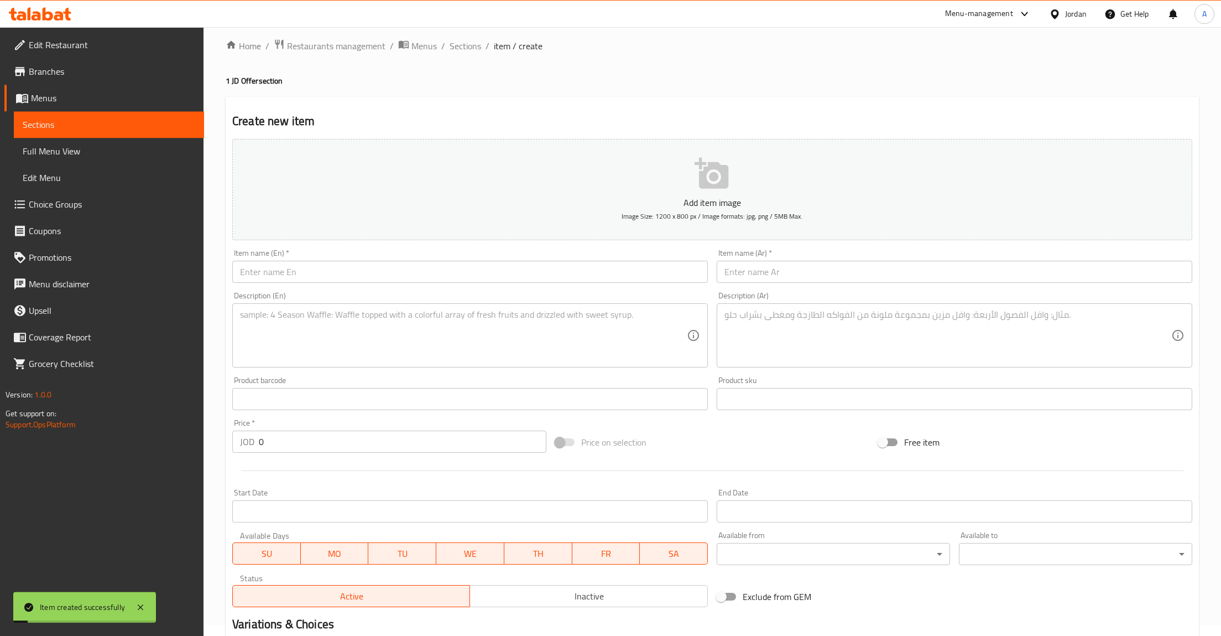
scroll to position [0, 0]
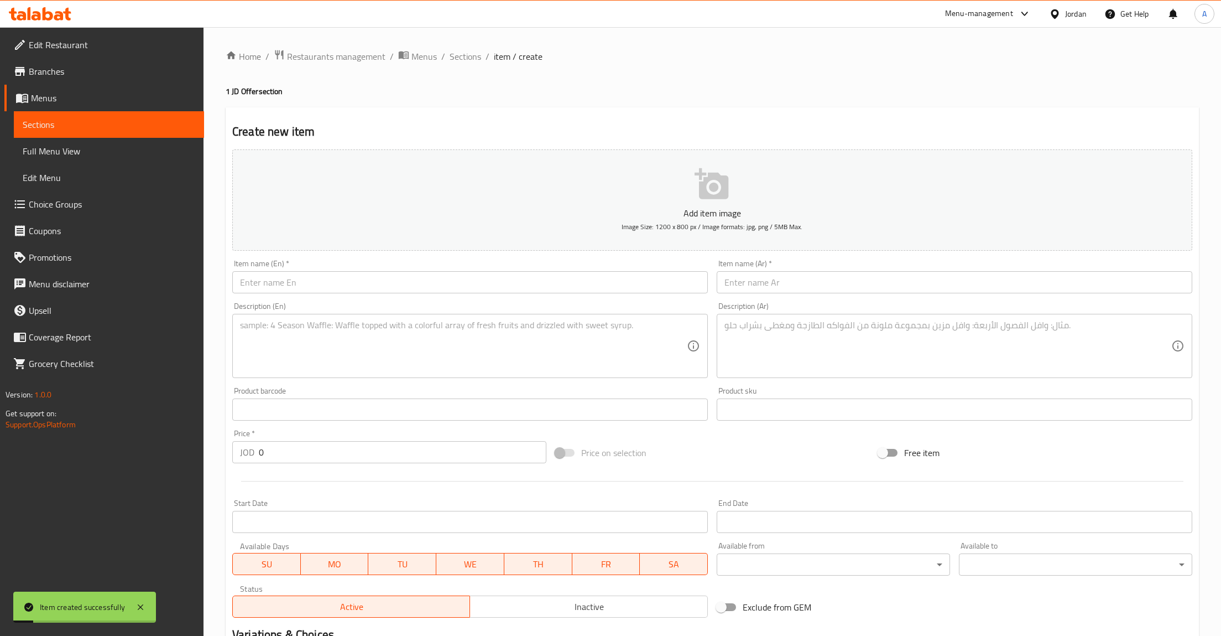
click at [41, 124] on span "Sections" at bounding box center [109, 124] width 173 height 13
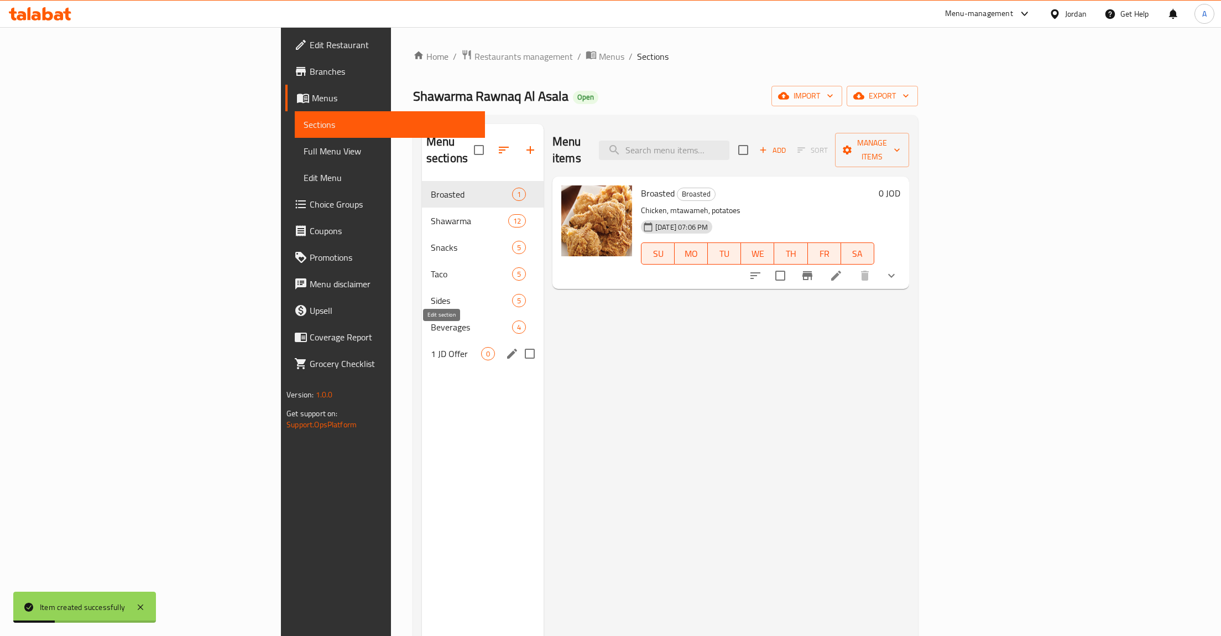
click at [506, 347] on icon "edit" at bounding box center [512, 353] width 13 height 13
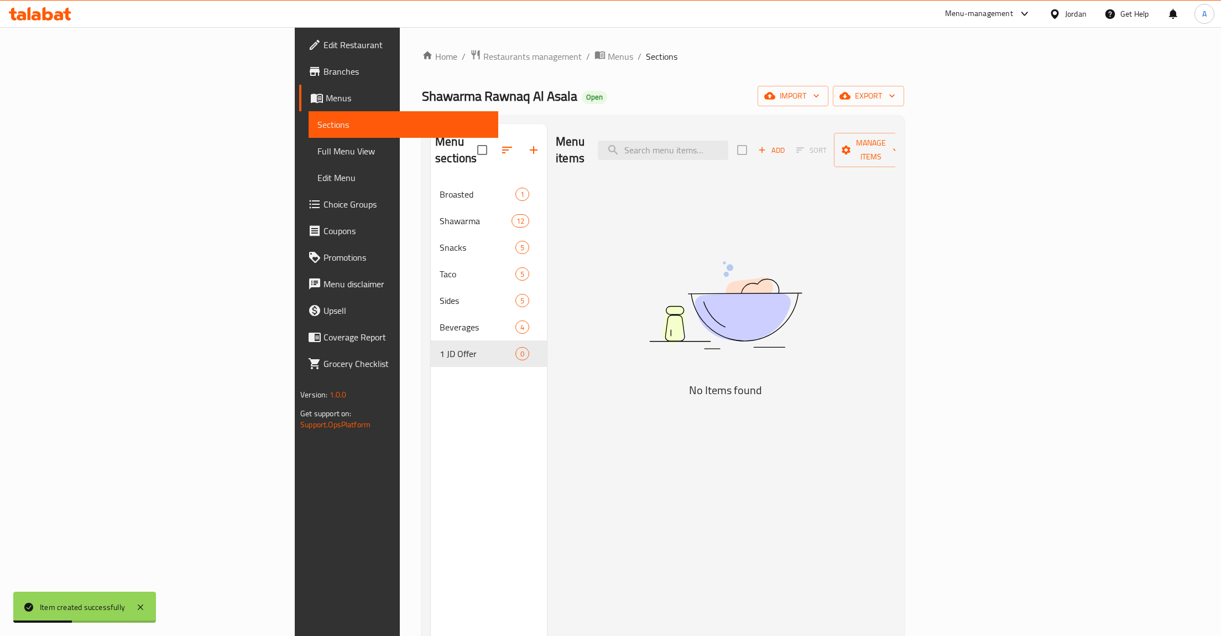
click at [665, 425] on div "Menu items Add Sort Manage items No Items found" at bounding box center [721, 442] width 349 height 636
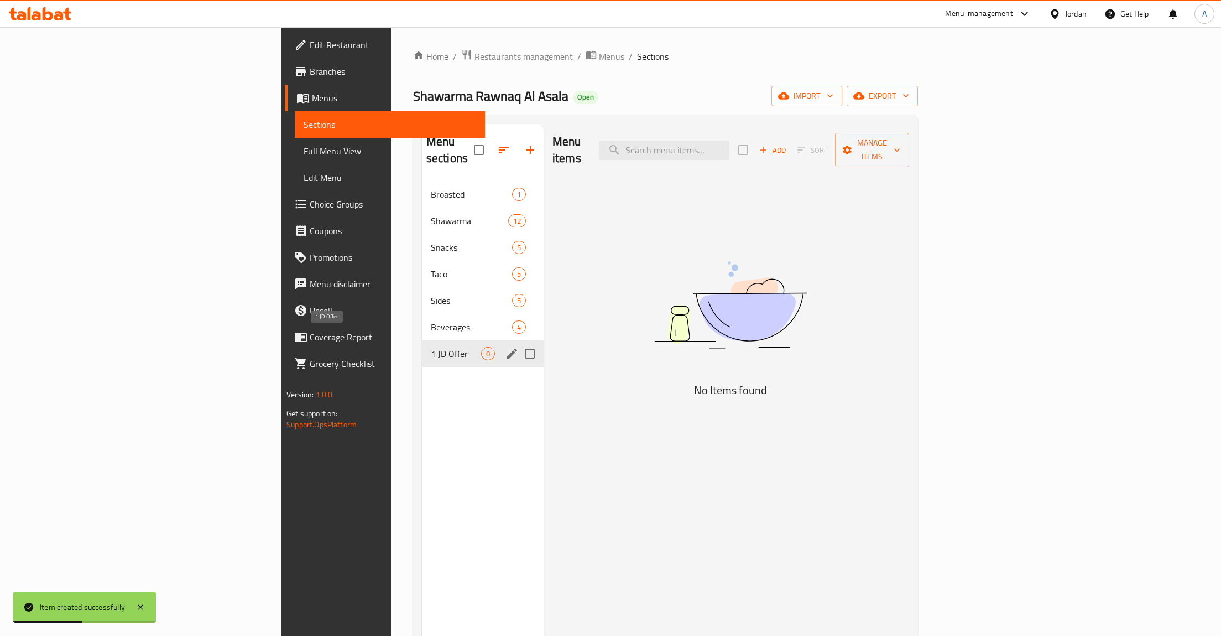
click at [431, 347] on span "1 JD Offer" at bounding box center [456, 353] width 50 height 13
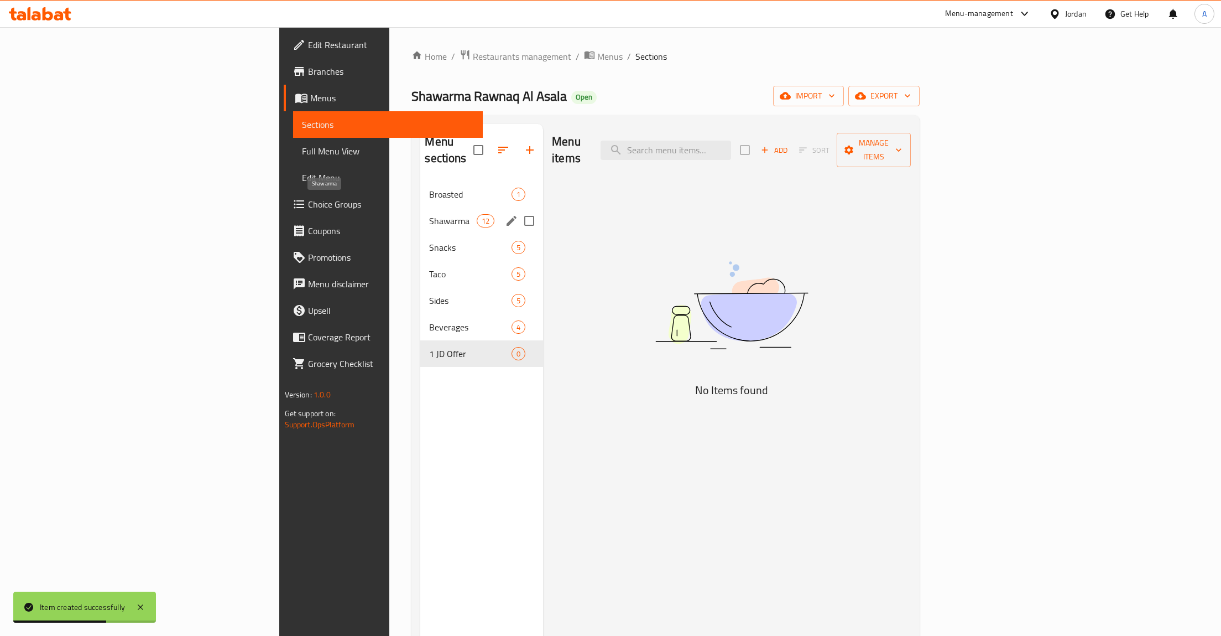
click at [420, 191] on div "Broasted 1" at bounding box center [481, 194] width 123 height 27
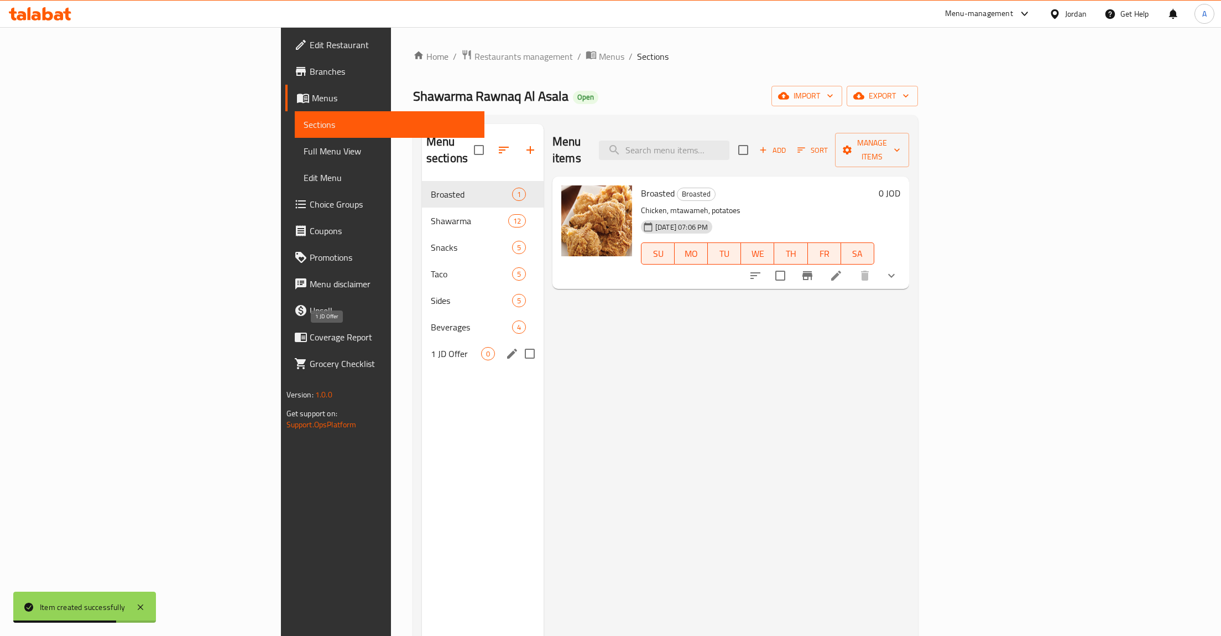
click at [431, 347] on span "1 JD Offer" at bounding box center [456, 353] width 50 height 13
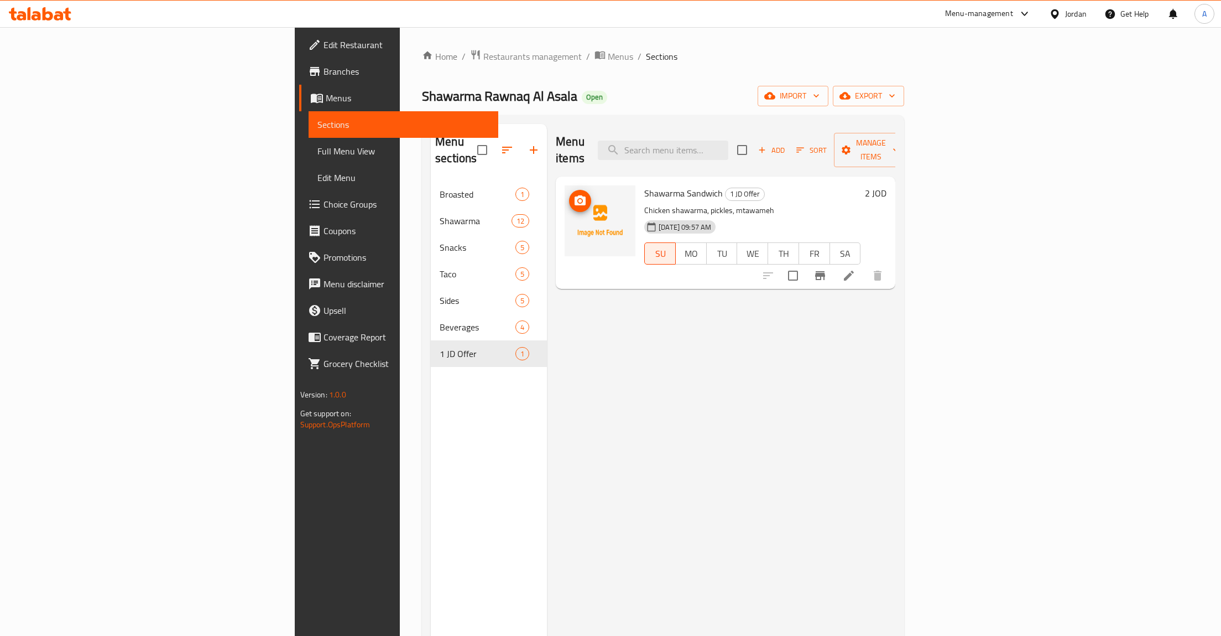
click at [575, 195] on icon "upload picture" at bounding box center [580, 200] width 11 height 10
click at [857, 246] on span "SA" at bounding box center [846, 254] width 22 height 16
click at [703, 246] on span "MO" at bounding box center [691, 254] width 22 height 16
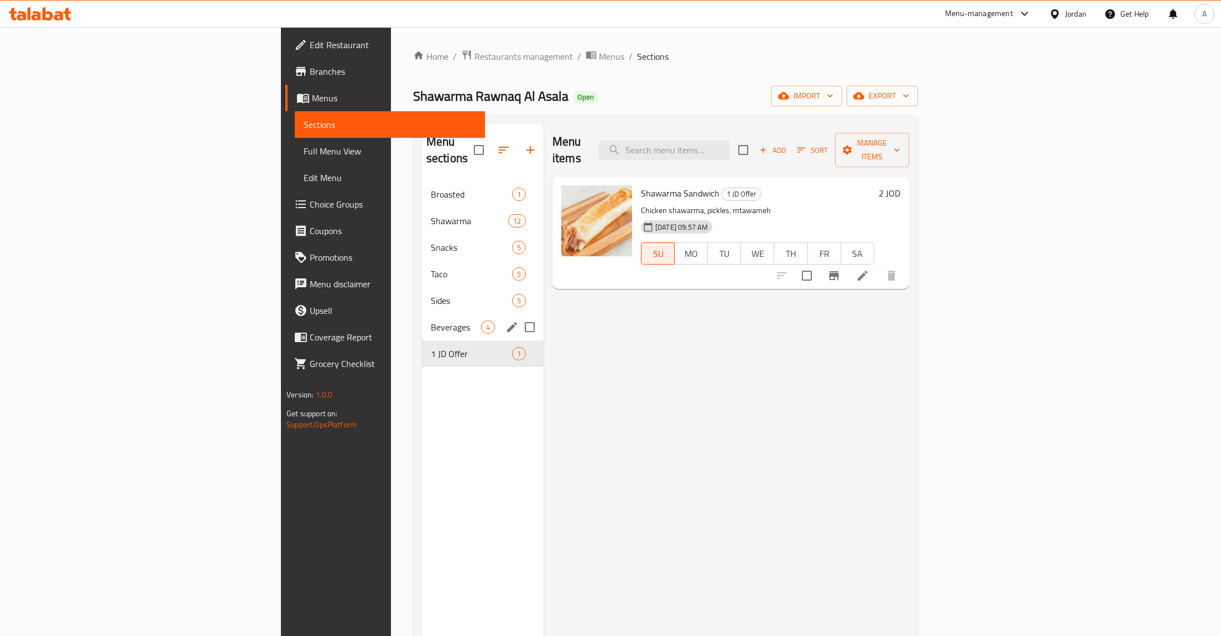
click at [422, 314] on div "Beverages 4" at bounding box center [483, 327] width 122 height 27
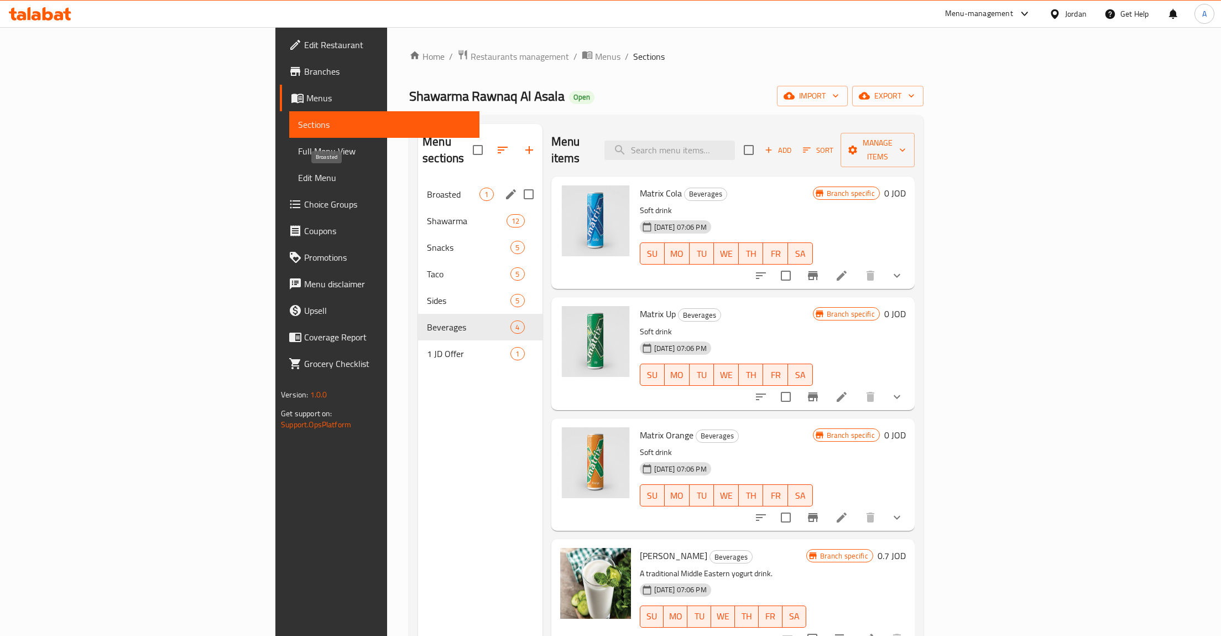
click at [427, 188] on span "Broasted" at bounding box center [453, 194] width 53 height 13
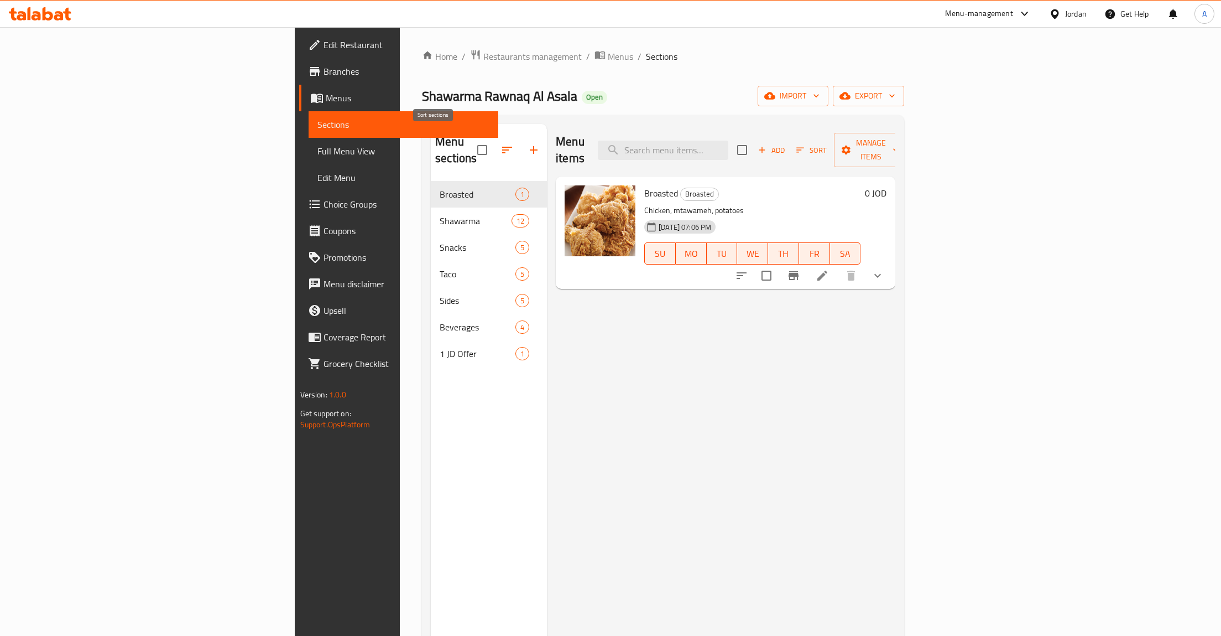
click at [501, 143] on icon "button" at bounding box center [507, 149] width 13 height 13
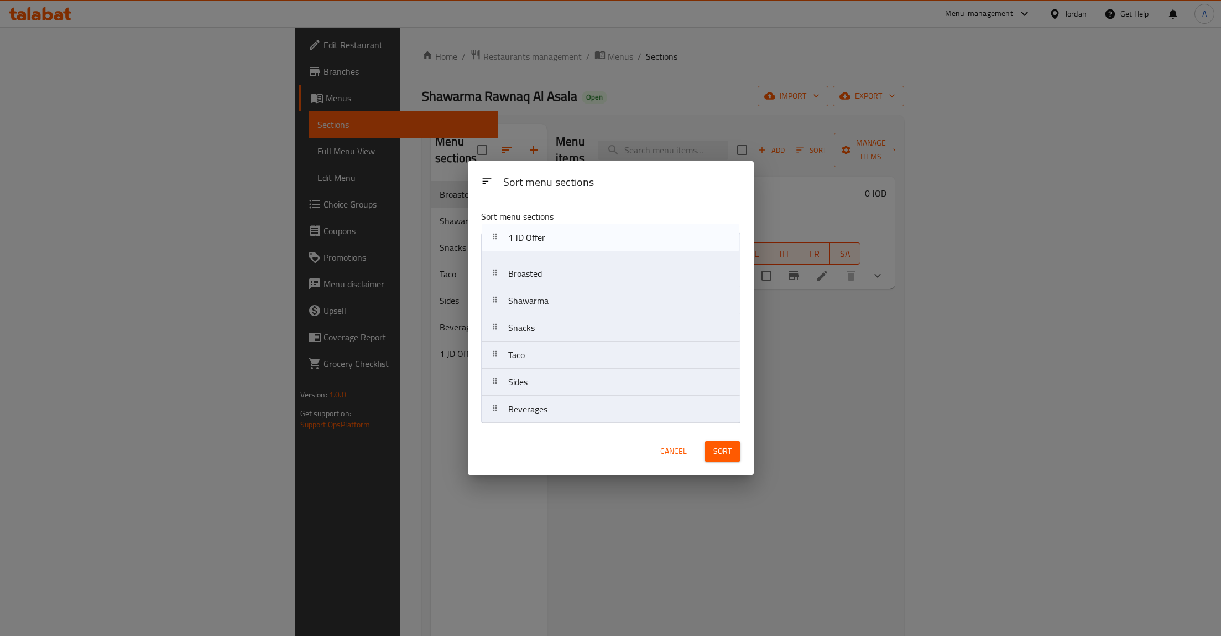
drag, startPoint x: 496, startPoint y: 408, endPoint x: 495, endPoint y: 232, distance: 175.4
click at [495, 232] on nav "Broasted Shawarma Snacks Taco Sides Beverages 1 JD Offer" at bounding box center [610, 327] width 259 height 191
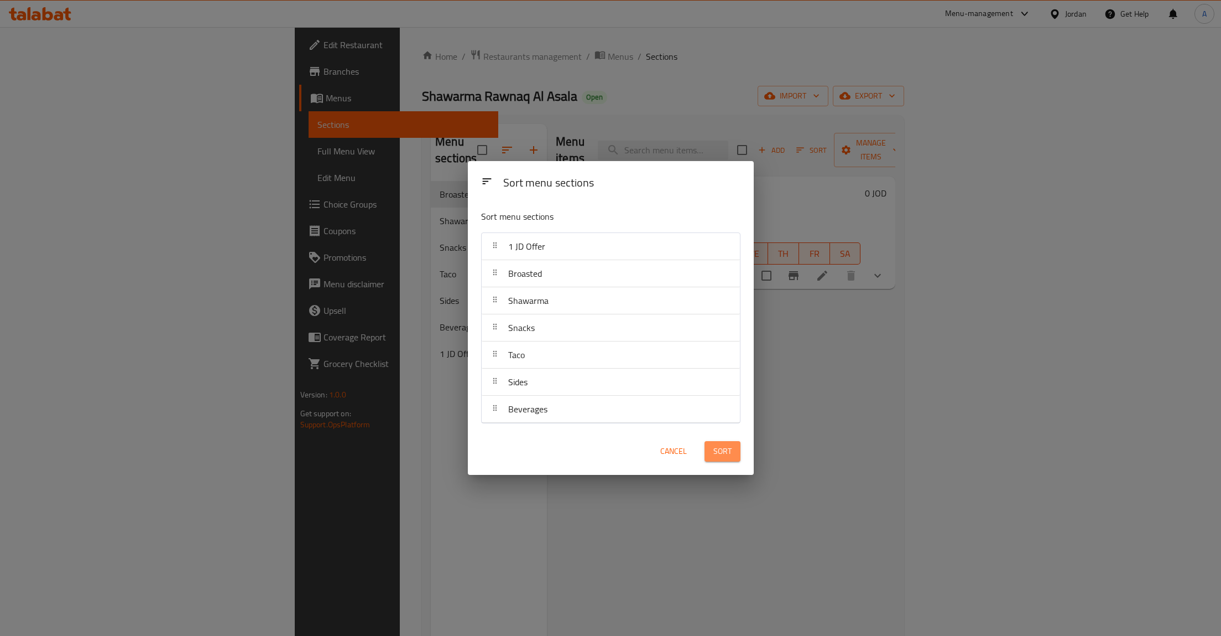
click at [732, 450] on button "Sort" at bounding box center [723, 451] width 36 height 20
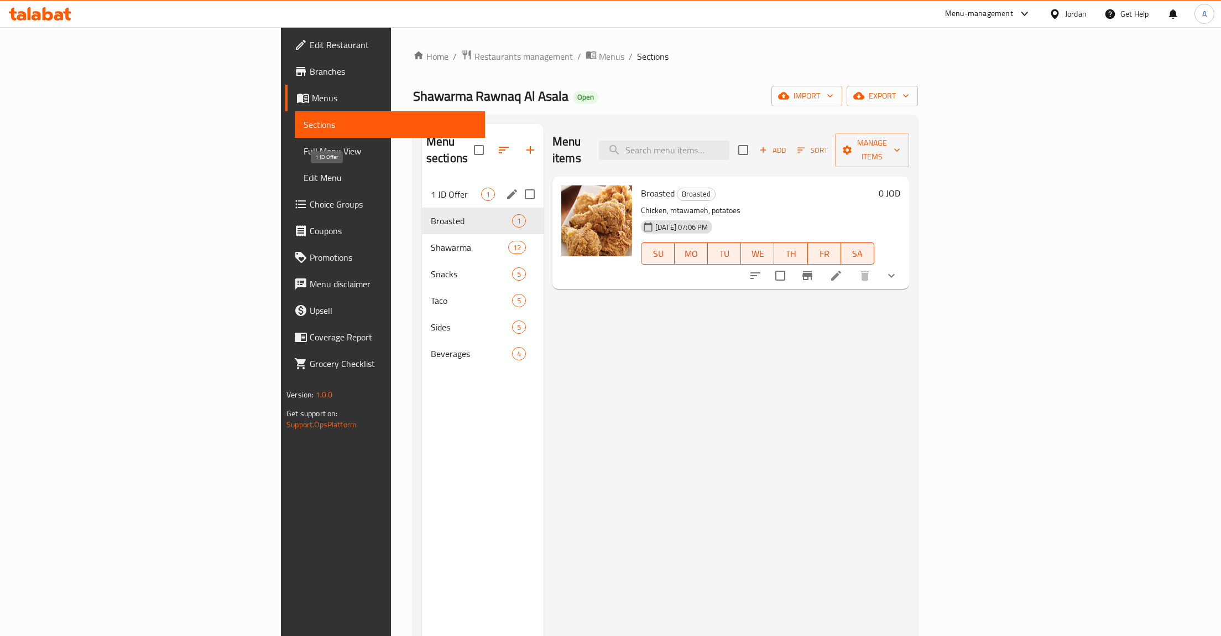
click at [431, 188] on span "1 JD Offer" at bounding box center [456, 194] width 50 height 13
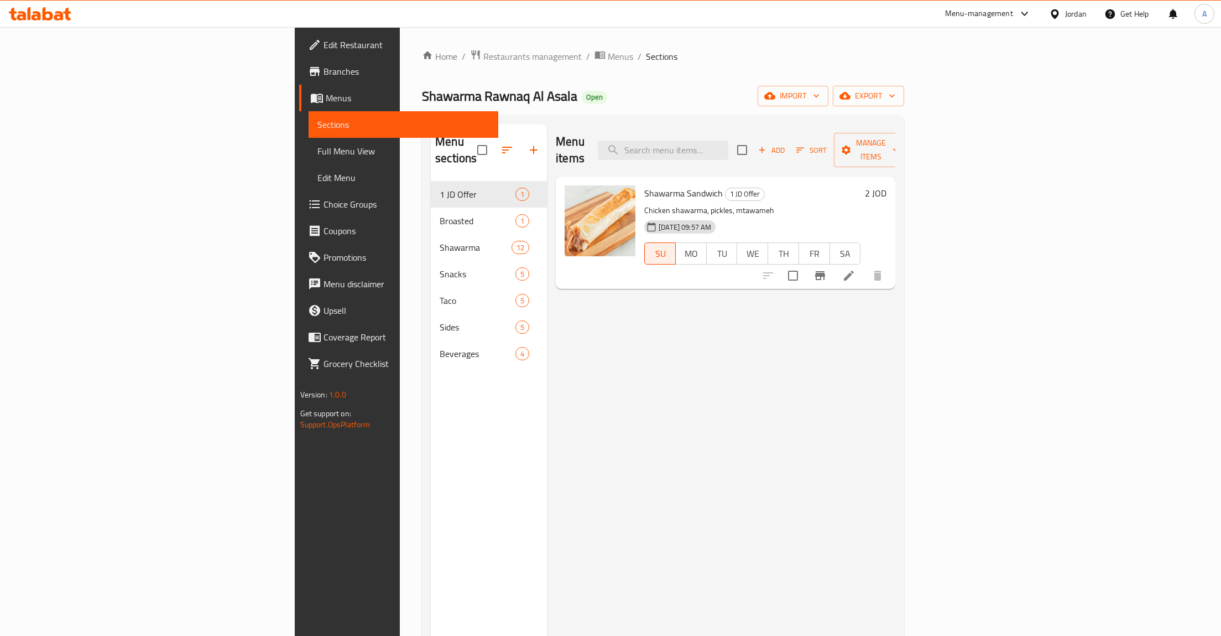
click at [690, 360] on div "Menu items Add Sort Manage items Shawarma Sandwich 1 JD Offer Chicken shawarma,…" at bounding box center [721, 442] width 349 height 636
click at [679, 596] on div "Menu items Add Sort Manage items Shawarma Sandwich 1 JD Offer Chicken shawarma,…" at bounding box center [721, 442] width 349 height 636
click at [324, 76] on span "Branches" at bounding box center [407, 71] width 167 height 13
